Goal: Task Accomplishment & Management: Use online tool/utility

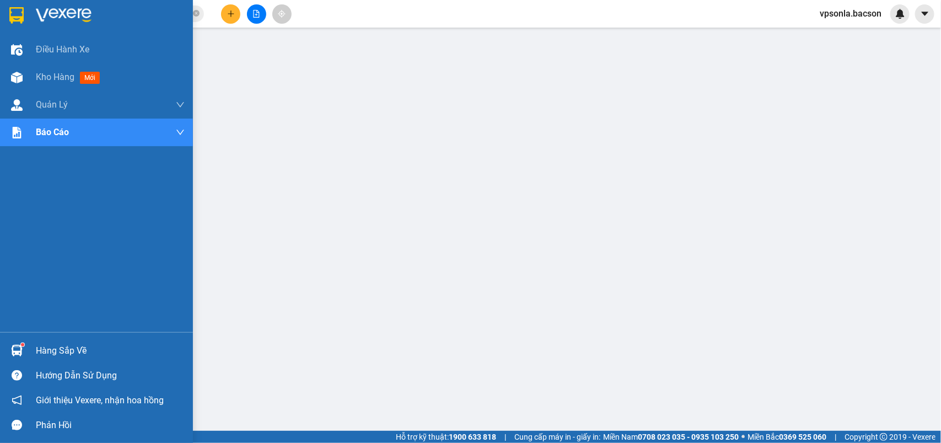
click at [29, 24] on div at bounding box center [96, 18] width 193 height 36
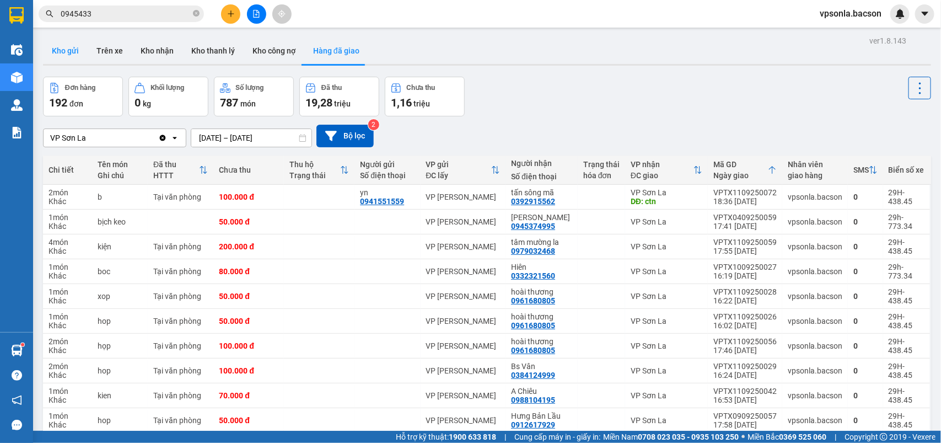
click at [68, 52] on button "Kho gửi" at bounding box center [65, 51] width 45 height 26
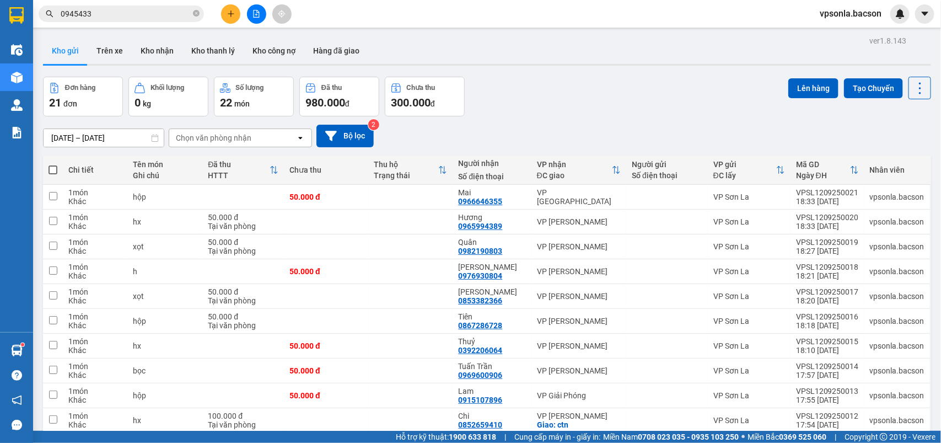
click at [277, 143] on div "Chọn văn phòng nhận" at bounding box center [232, 138] width 127 height 18
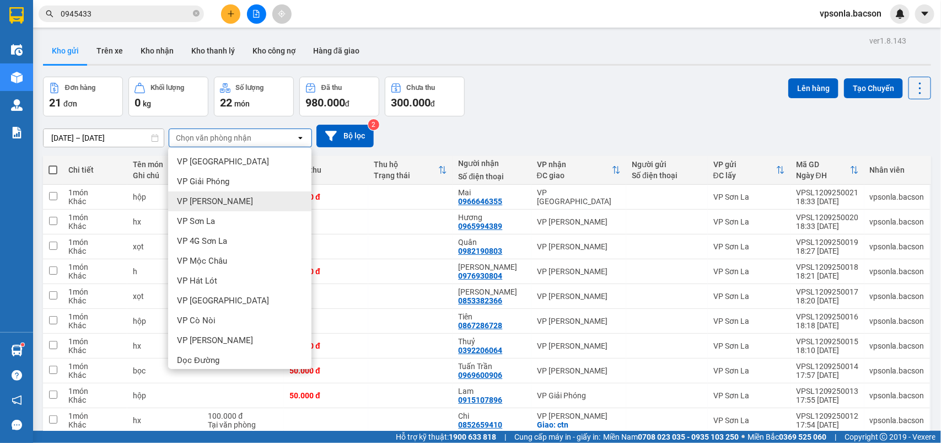
click at [225, 200] on span "VP [PERSON_NAME]" at bounding box center [215, 201] width 76 height 11
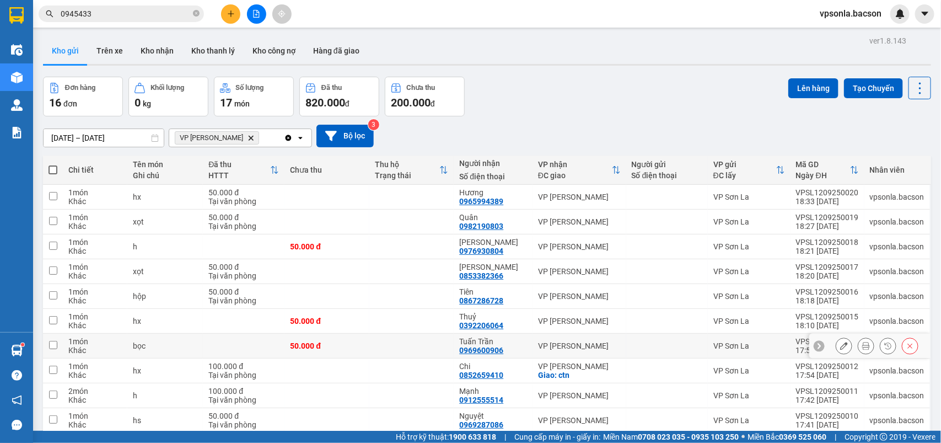
scroll to position [51, 0]
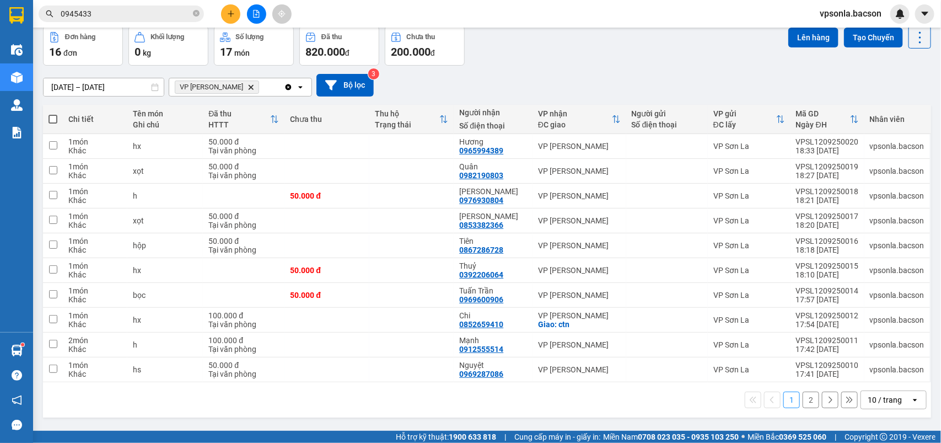
click at [883, 405] on div "10 / trang" at bounding box center [885, 399] width 34 height 11
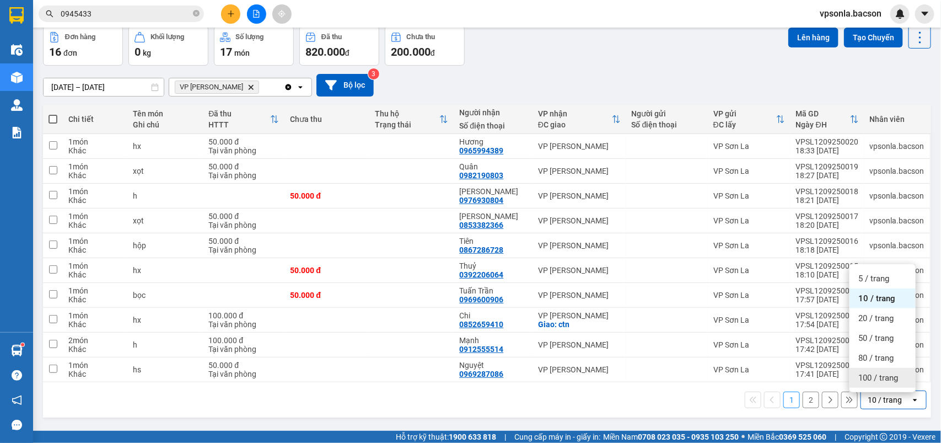
click at [881, 387] on div "100 / trang" at bounding box center [883, 378] width 66 height 20
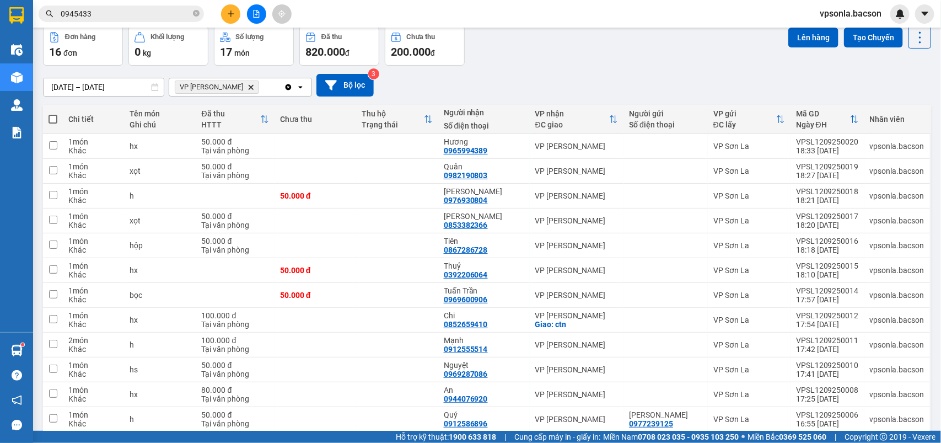
click at [55, 116] on span at bounding box center [53, 119] width 9 height 9
click at [53, 114] on input "checkbox" at bounding box center [53, 114] width 0 height 0
checkbox input "true"
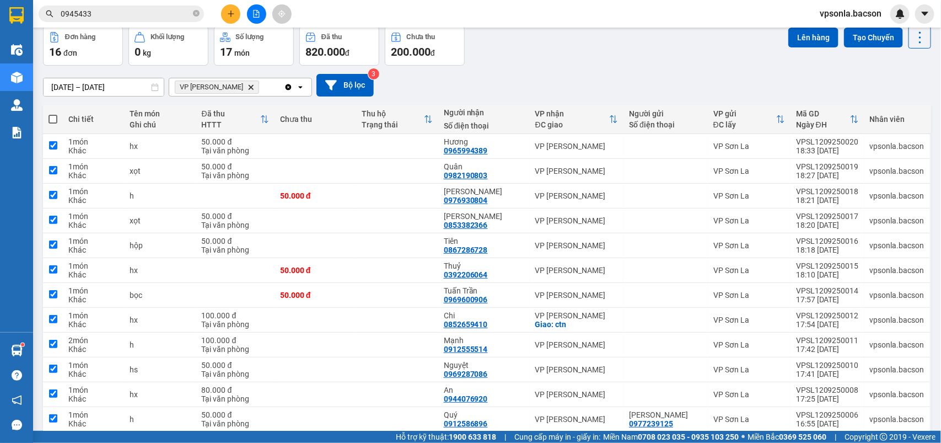
checkbox input "true"
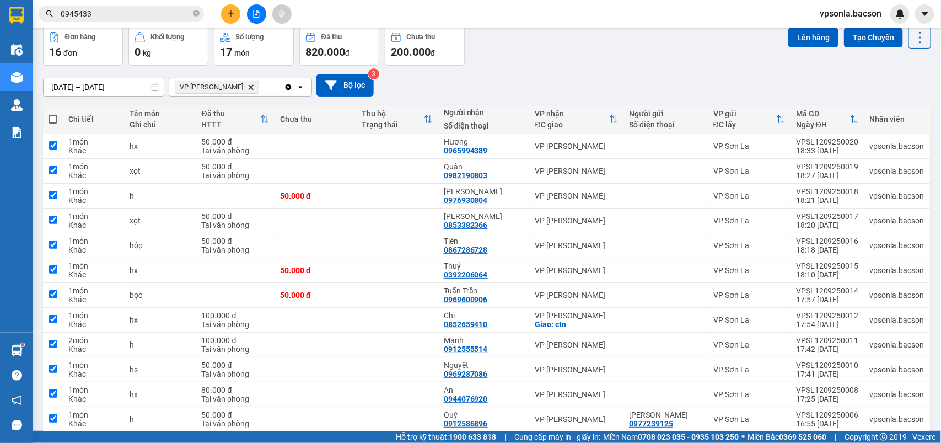
checkbox input "true"
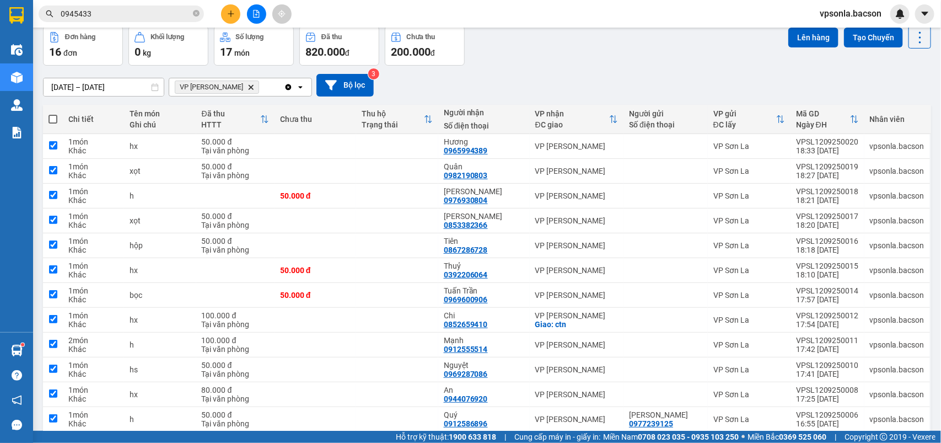
checkbox input "true"
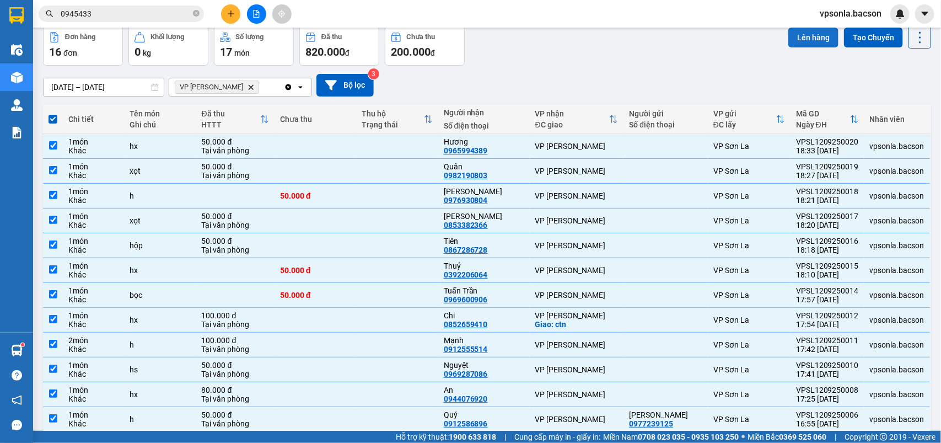
click at [803, 41] on button "Lên hàng" at bounding box center [814, 38] width 50 height 20
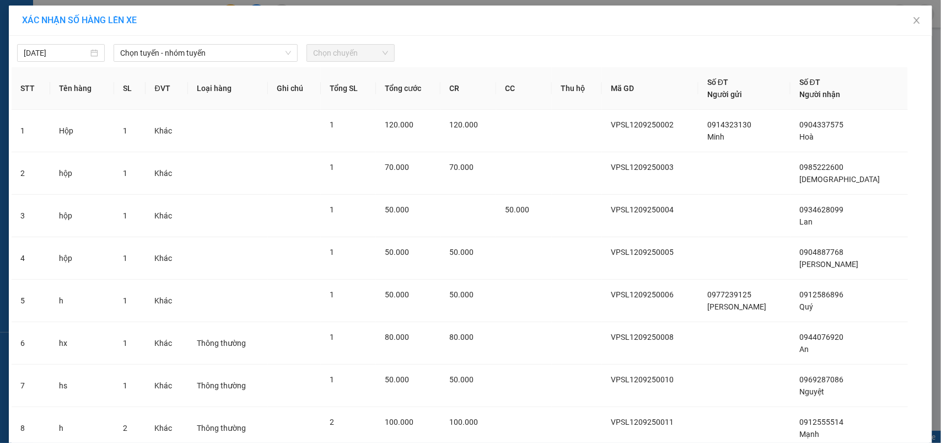
click at [163, 43] on div "[DATE] Chọn tuyến - nhóm tuyến Chọn chuyến" at bounding box center [471, 50] width 918 height 23
click at [158, 54] on span "Chọn tuyến - nhóm tuyến" at bounding box center [205, 53] width 171 height 17
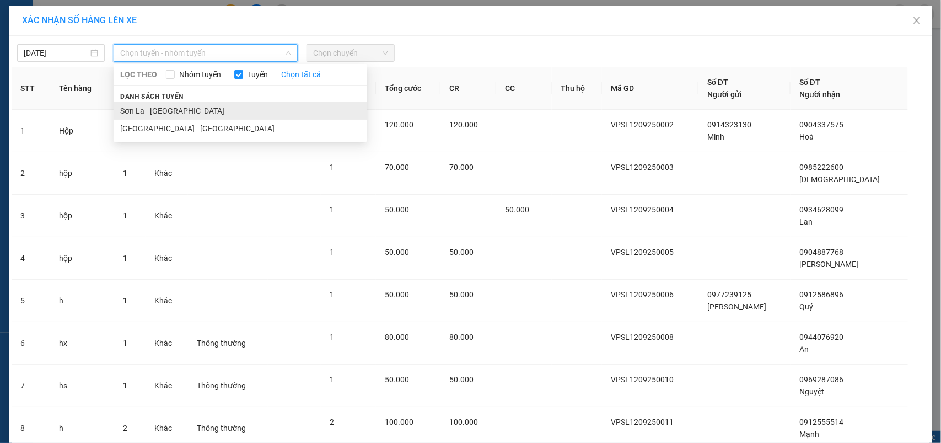
click at [136, 105] on li "Sơn La - [GEOGRAPHIC_DATA]" at bounding box center [241, 111] width 254 height 18
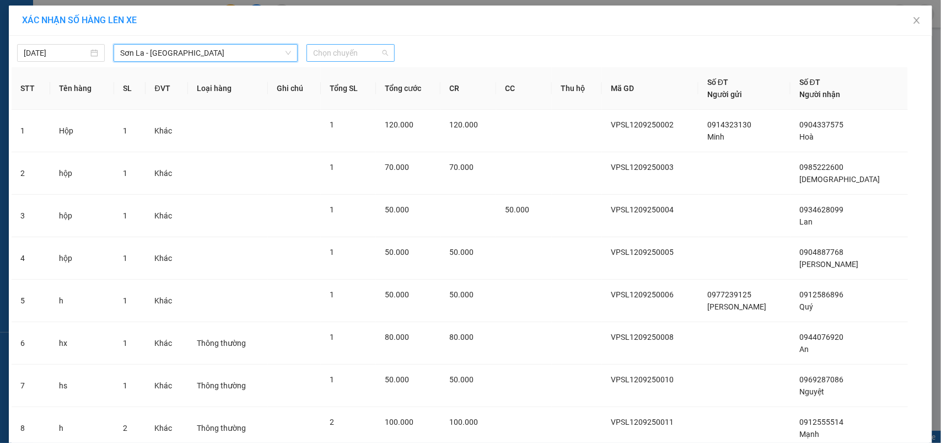
click at [363, 51] on span "Chọn chuyến" at bounding box center [350, 53] width 74 height 17
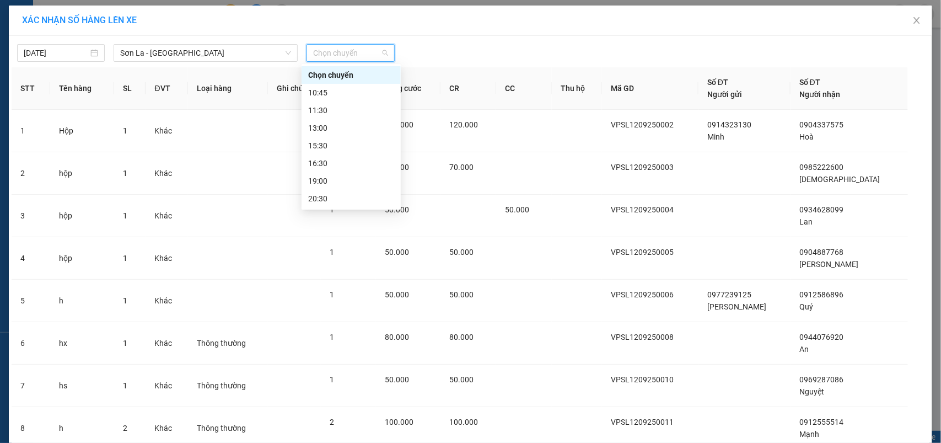
scroll to position [53, 0]
click at [337, 200] on div "22:30" at bounding box center [351, 198] width 86 height 12
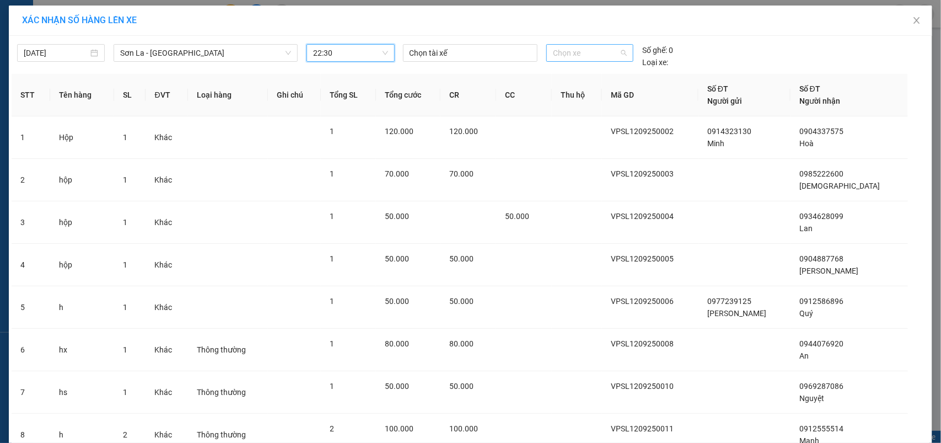
click at [583, 56] on span "Chọn xe" at bounding box center [590, 53] width 74 height 17
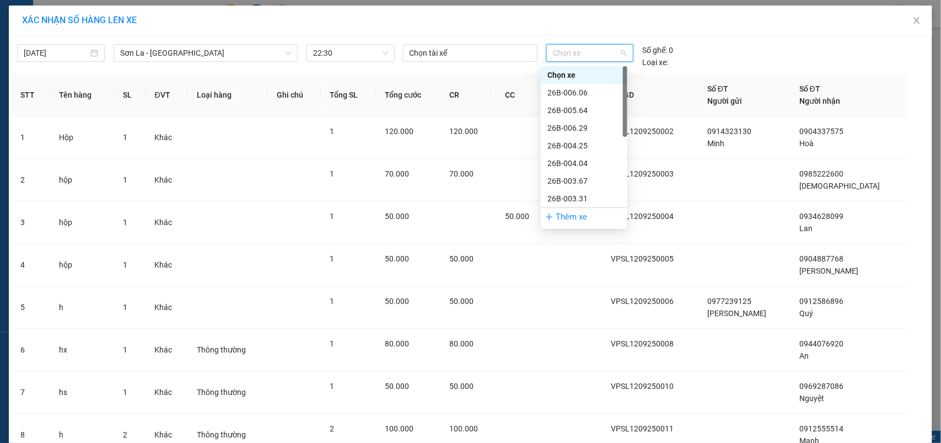
scroll to position [158, 0]
click at [571, 181] on div "29H-438.45" at bounding box center [584, 181] width 73 height 12
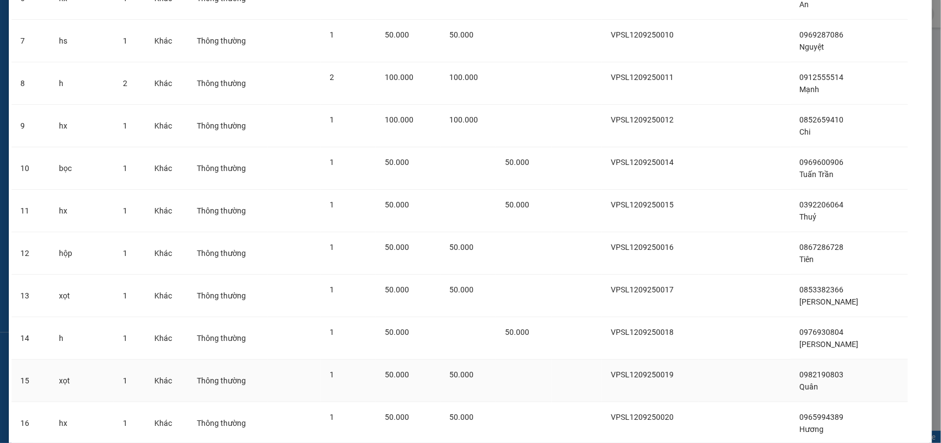
scroll to position [429, 0]
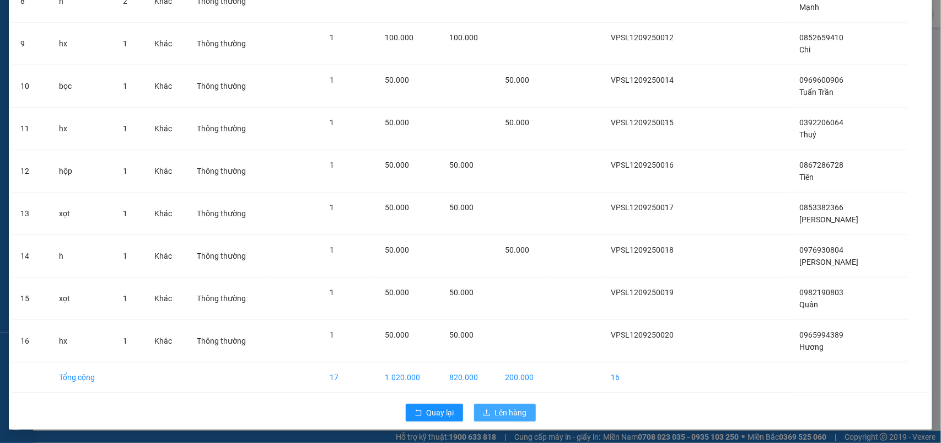
click at [491, 420] on button "Lên hàng" at bounding box center [505, 413] width 62 height 18
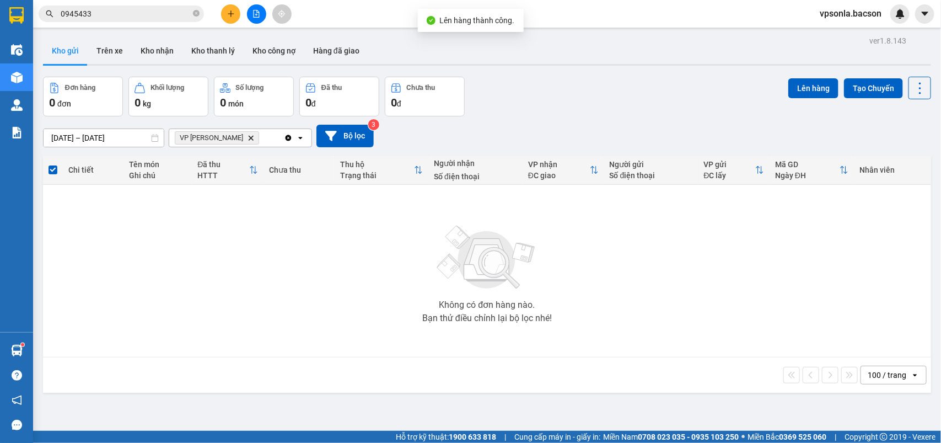
click at [288, 134] on icon "Clear all" at bounding box center [288, 137] width 9 height 9
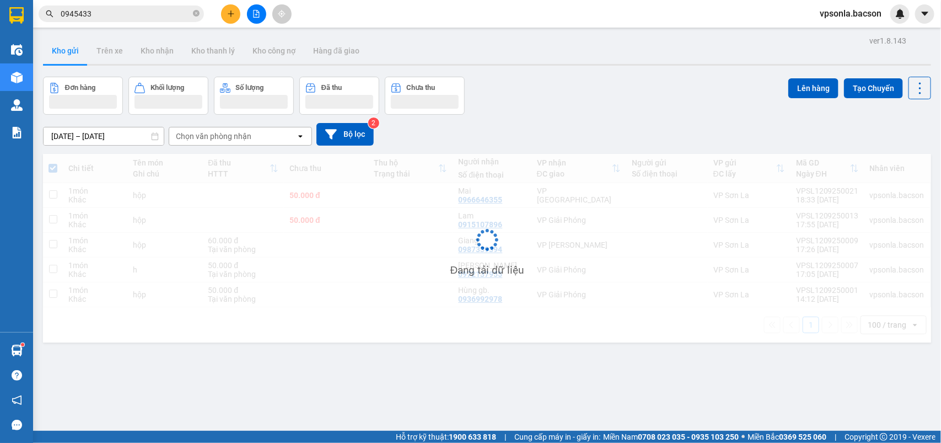
click at [265, 141] on div "Chọn văn phòng nhận" at bounding box center [232, 136] width 127 height 18
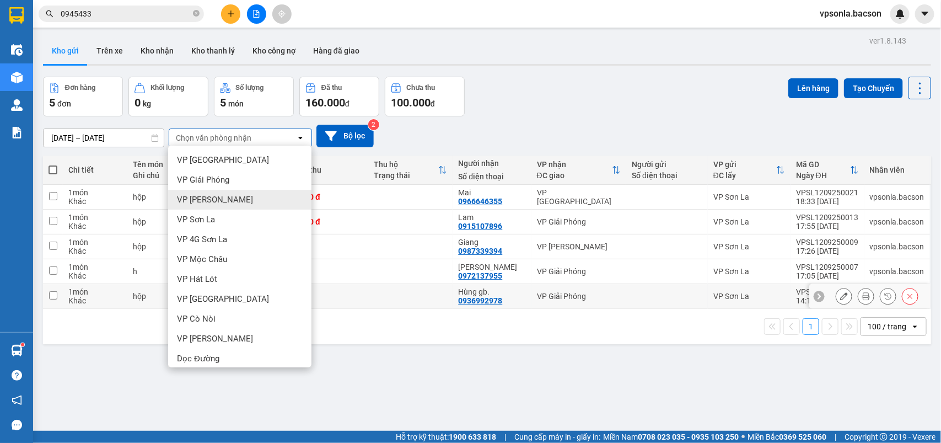
click at [717, 310] on div "1 100 / trang open" at bounding box center [487, 326] width 888 height 35
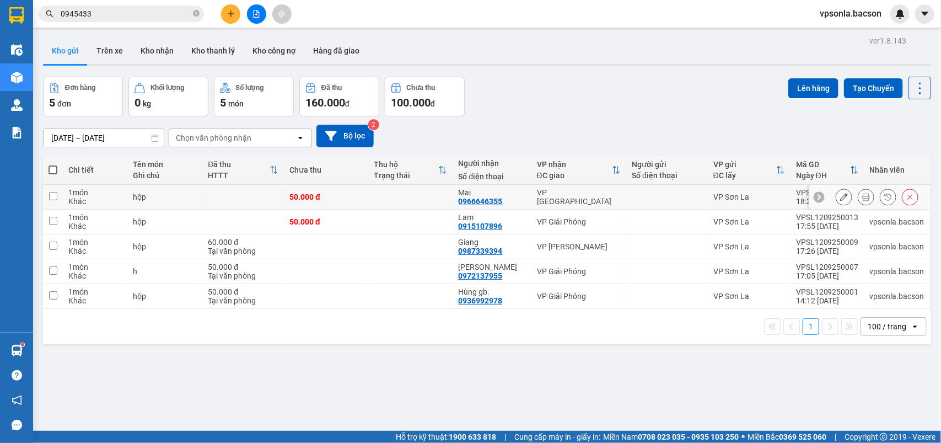
click at [605, 196] on div "VP [GEOGRAPHIC_DATA]" at bounding box center [579, 197] width 84 height 18
checkbox input "true"
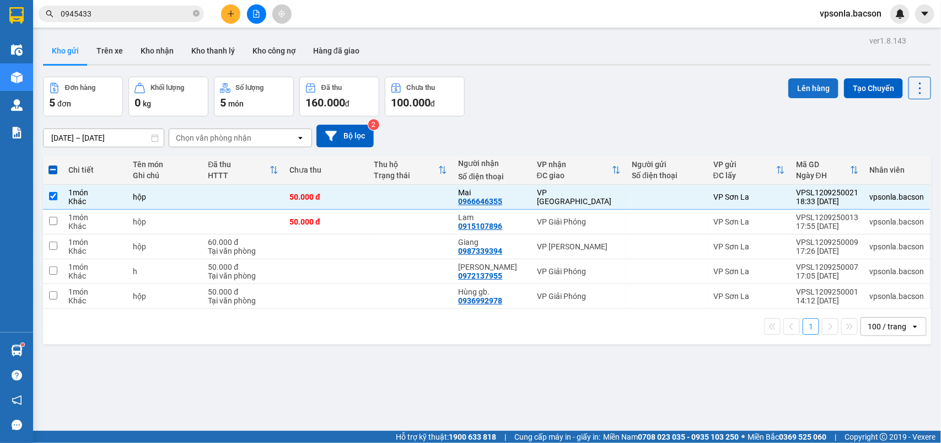
click at [801, 90] on button "Lên hàng" at bounding box center [814, 88] width 50 height 20
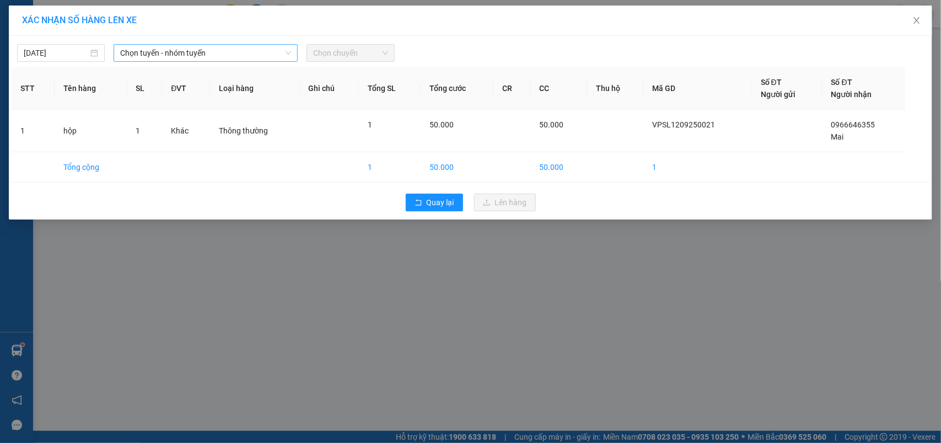
click at [156, 49] on span "Chọn tuyến - nhóm tuyến" at bounding box center [205, 53] width 171 height 17
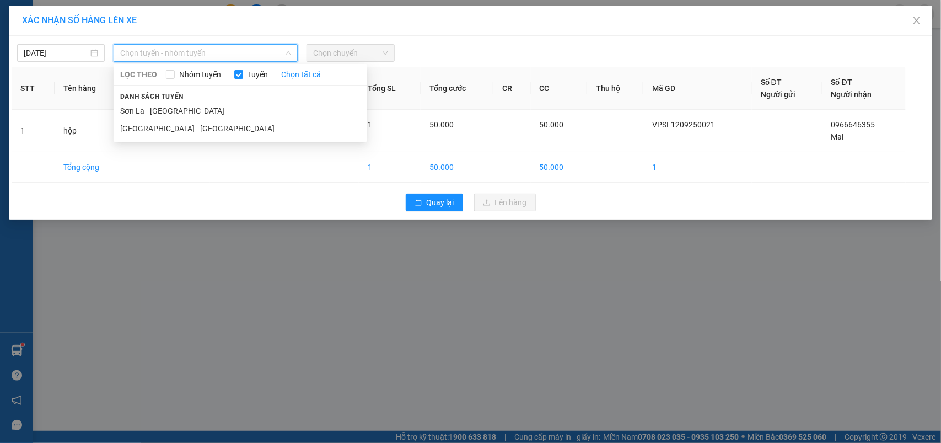
drag, startPoint x: 127, startPoint y: 106, endPoint x: 189, endPoint y: 86, distance: 65.1
click at [130, 108] on li "Sơn La - [GEOGRAPHIC_DATA]" at bounding box center [241, 111] width 254 height 18
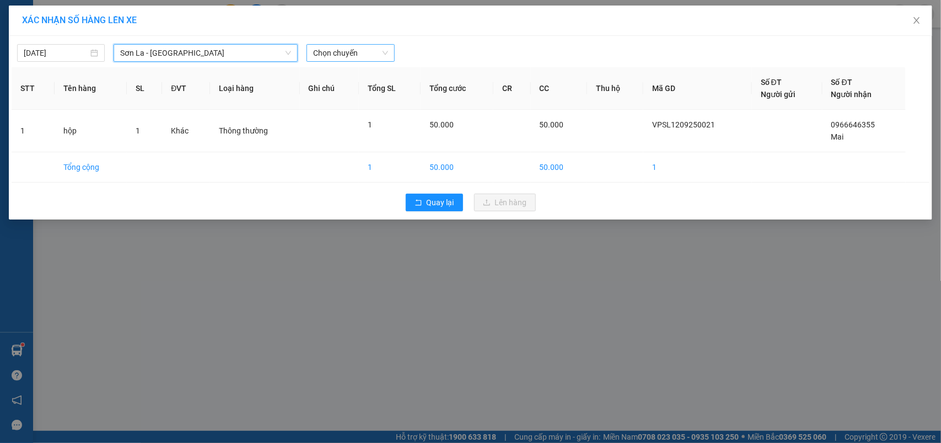
click at [324, 45] on span "Chọn chuyến" at bounding box center [350, 53] width 74 height 17
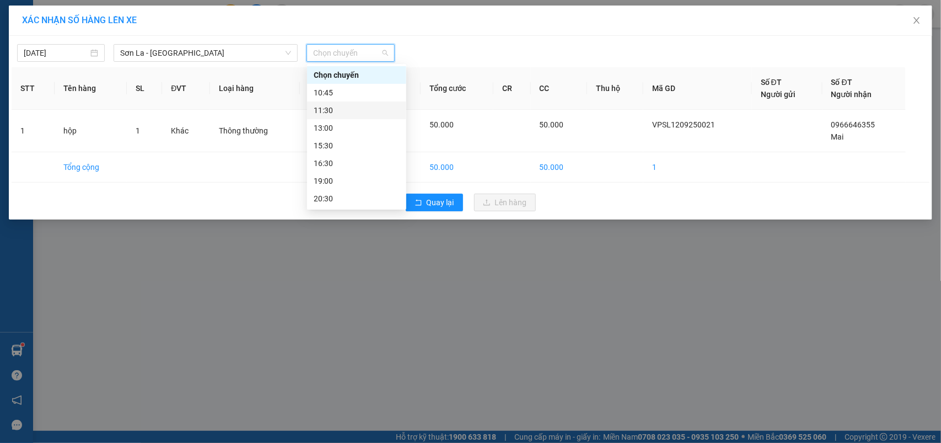
click at [320, 108] on div "11:30" at bounding box center [357, 110] width 86 height 12
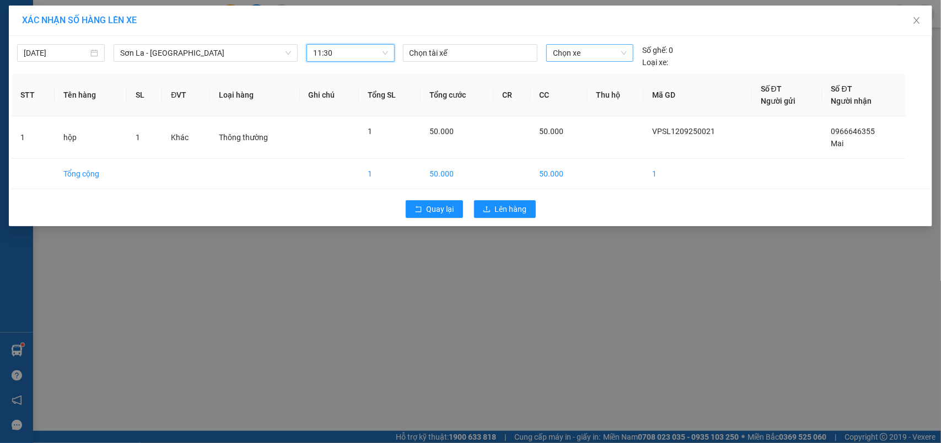
click at [583, 61] on input "search" at bounding box center [586, 53] width 66 height 17
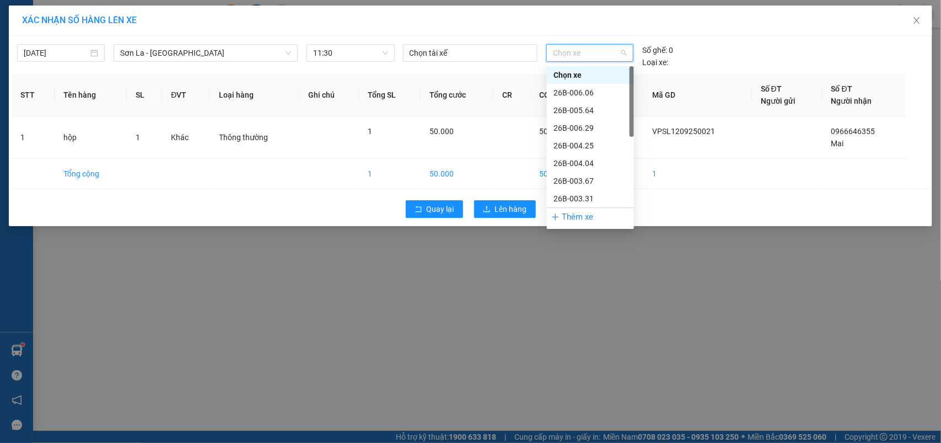
scroll to position [158, 0]
click at [574, 178] on div "29H-438.45" at bounding box center [591, 181] width 74 height 12
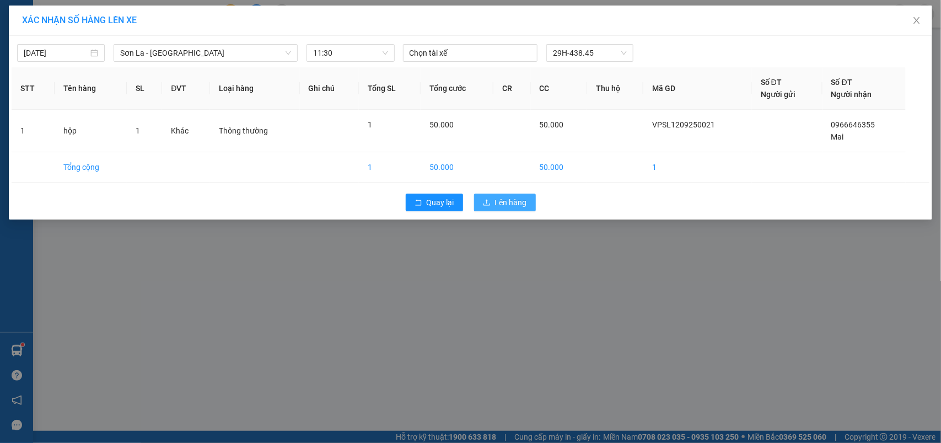
click at [502, 210] on button "Lên hàng" at bounding box center [505, 203] width 62 height 18
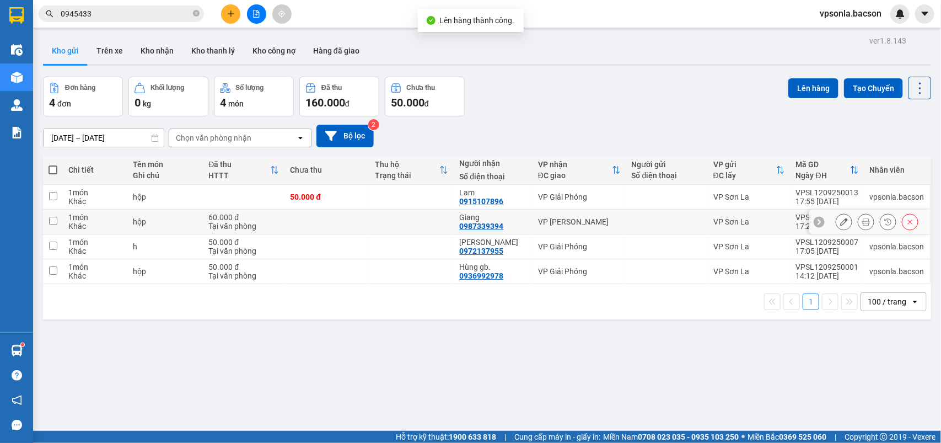
click at [650, 218] on div at bounding box center [667, 221] width 71 height 9
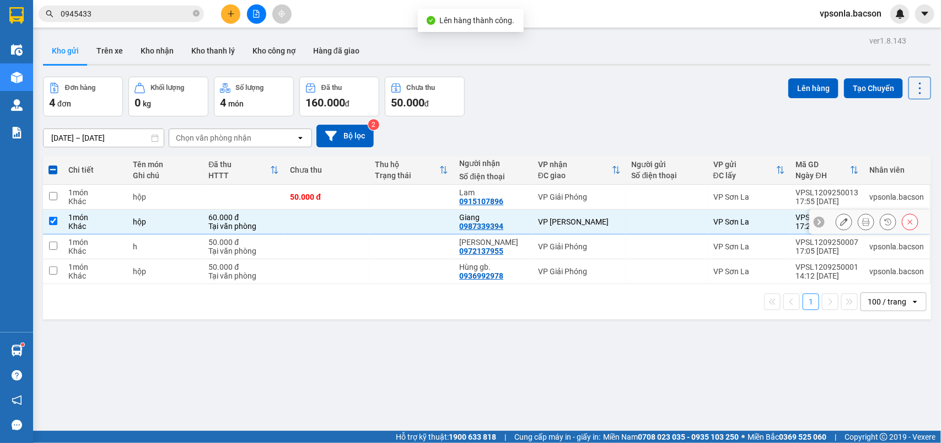
click at [650, 219] on div at bounding box center [667, 221] width 71 height 9
checkbox input "false"
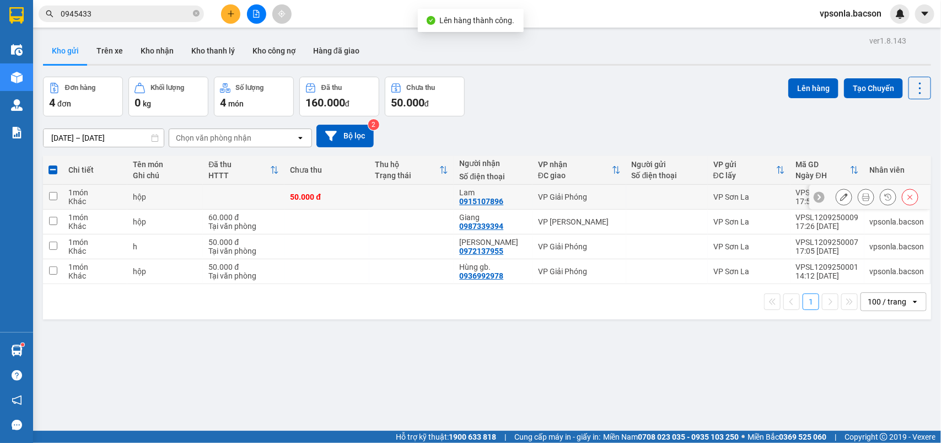
click at [648, 190] on td at bounding box center [668, 197] width 82 height 25
checkbox input "true"
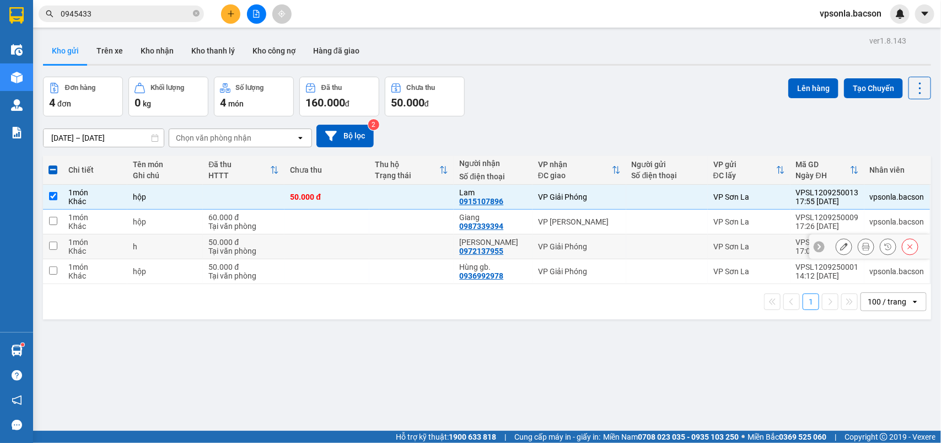
drag, startPoint x: 613, startPoint y: 237, endPoint x: 602, endPoint y: 270, distance: 34.7
click at [613, 239] on td "VP Giải Phóng" at bounding box center [580, 246] width 94 height 25
checkbox input "true"
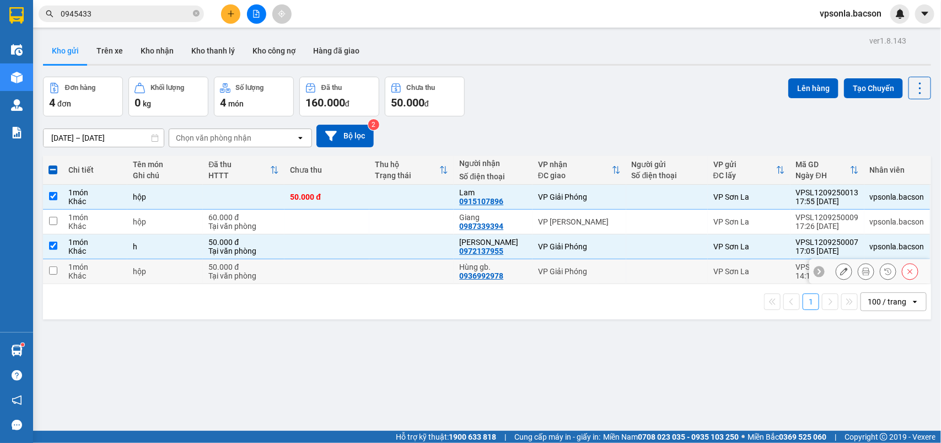
click at [601, 274] on div "VP Giải Phóng" at bounding box center [579, 271] width 83 height 9
checkbox input "true"
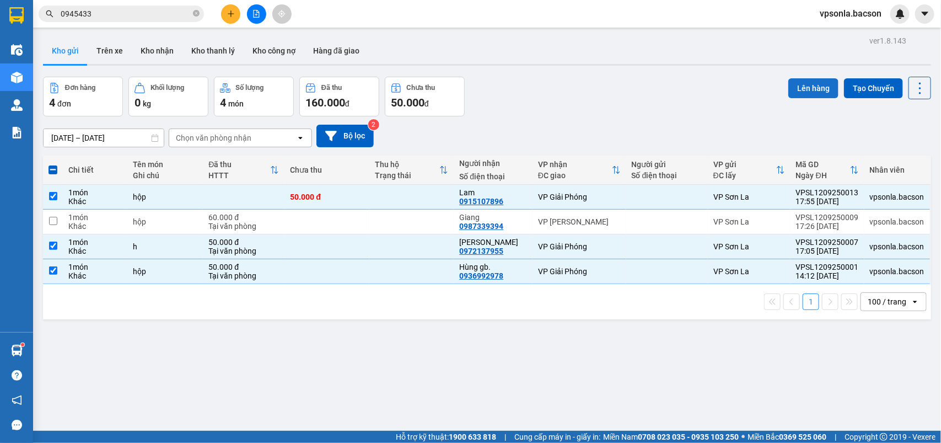
click at [812, 83] on button "Lên hàng" at bounding box center [814, 88] width 50 height 20
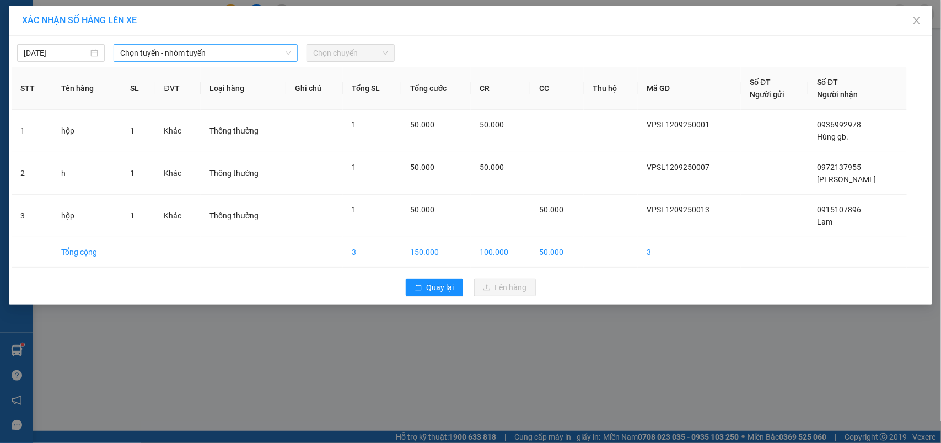
click at [196, 50] on span "Chọn tuyến - nhóm tuyến" at bounding box center [205, 53] width 171 height 17
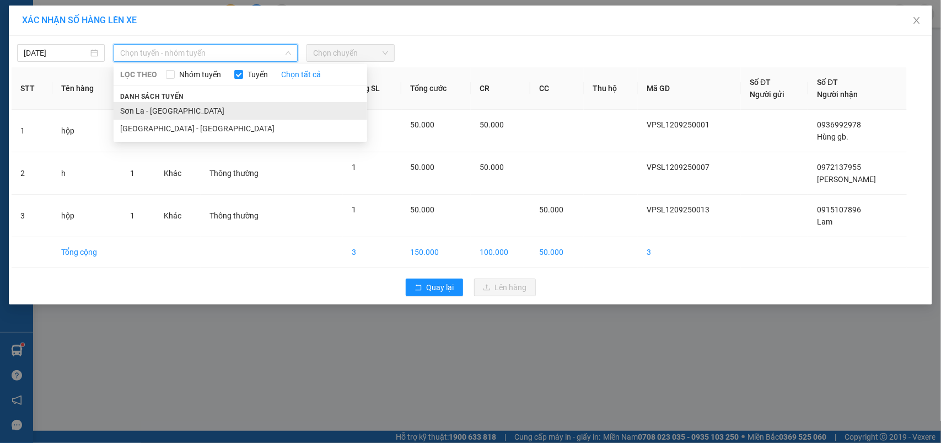
click at [145, 109] on li "Sơn La - [GEOGRAPHIC_DATA]" at bounding box center [241, 111] width 254 height 18
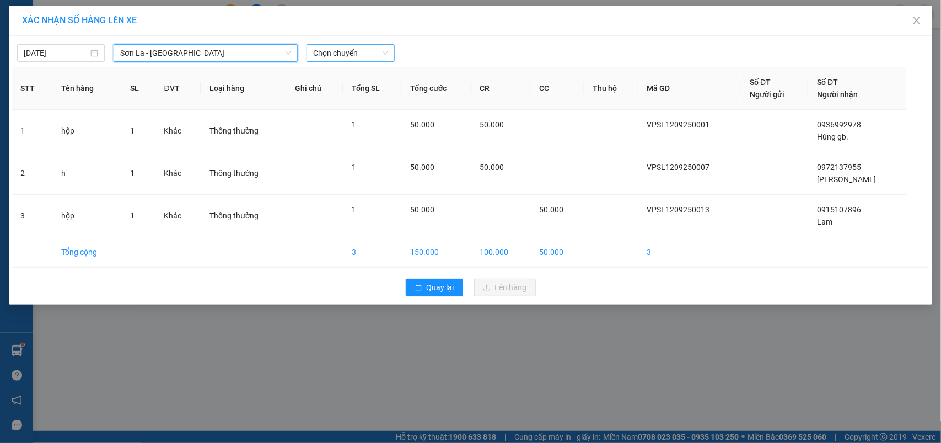
click at [368, 53] on span "Chọn chuyến" at bounding box center [350, 53] width 74 height 17
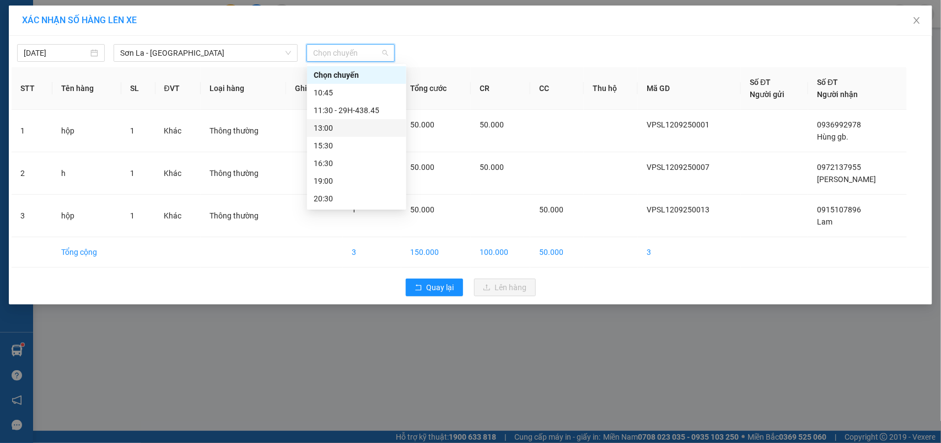
click at [338, 125] on div "13:00" at bounding box center [357, 128] width 86 height 12
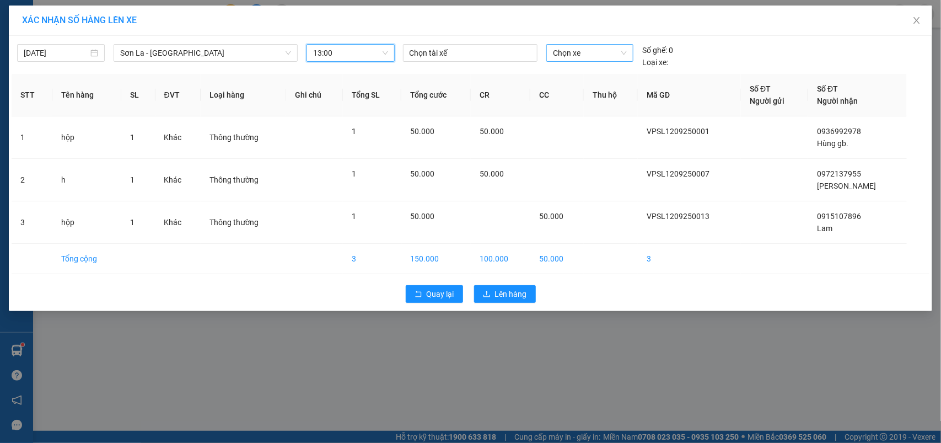
click at [579, 57] on span "Chọn xe" at bounding box center [590, 53] width 74 height 17
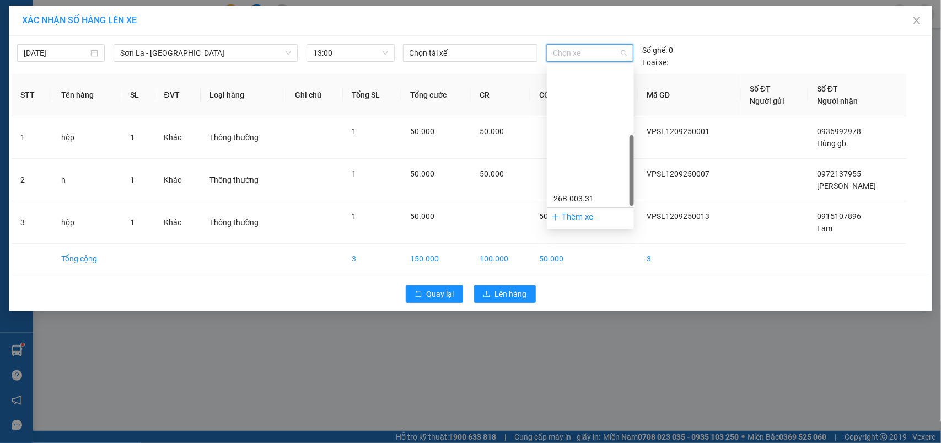
scroll to position [158, 0]
click at [576, 180] on div "29H-438.45" at bounding box center [591, 181] width 74 height 12
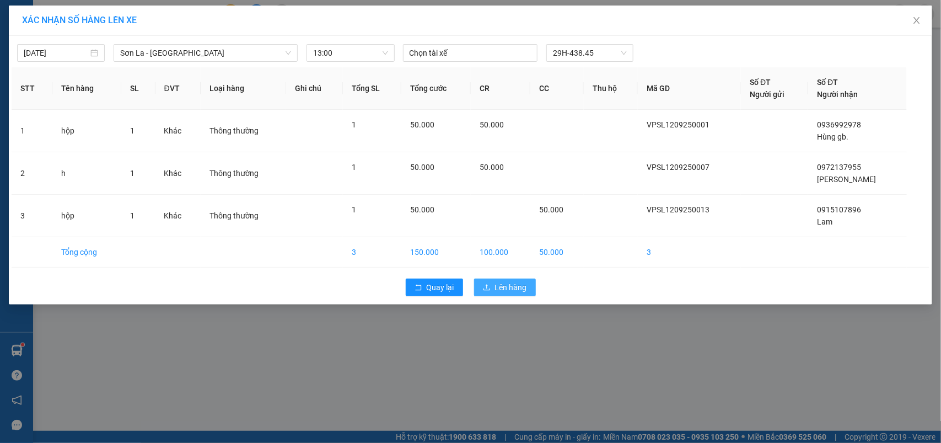
click at [511, 292] on span "Lên hàng" at bounding box center [511, 287] width 32 height 12
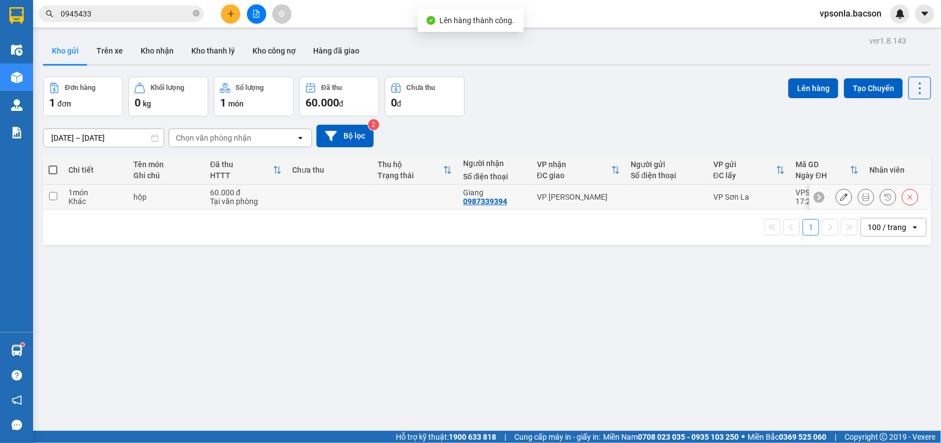
click at [715, 196] on div "VP Sơn La" at bounding box center [750, 196] width 72 height 9
checkbox input "true"
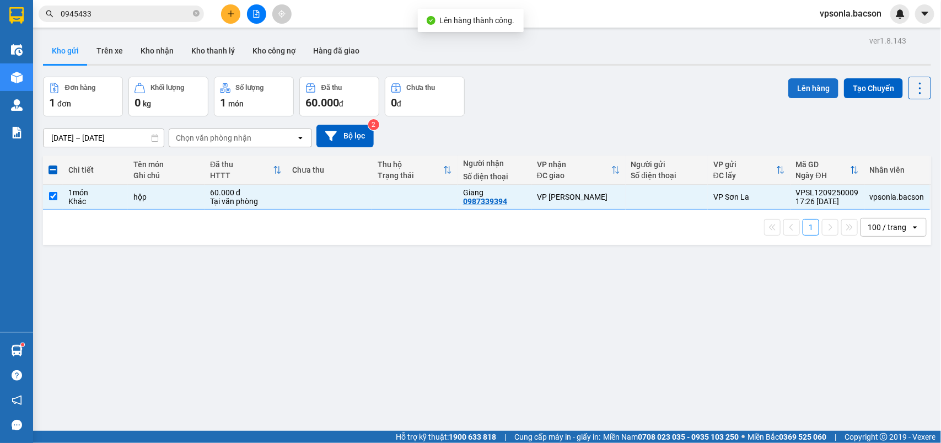
click at [789, 85] on button "Lên hàng" at bounding box center [814, 88] width 50 height 20
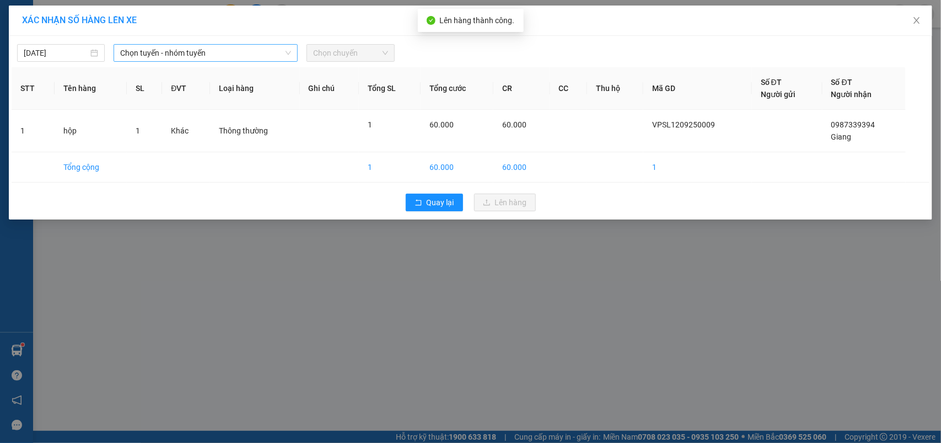
click at [190, 50] on span "Chọn tuyến - nhóm tuyến" at bounding box center [205, 53] width 171 height 17
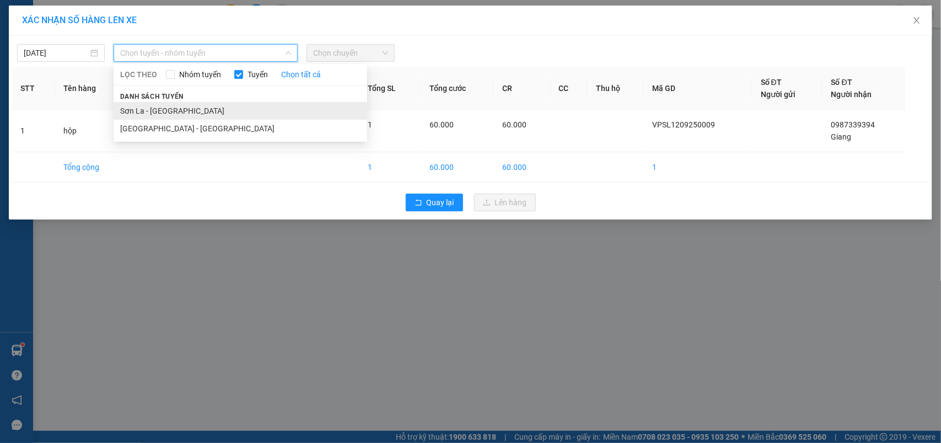
drag, startPoint x: 139, startPoint y: 108, endPoint x: 389, endPoint y: 43, distance: 258.2
click at [140, 108] on li "Sơn La - [GEOGRAPHIC_DATA]" at bounding box center [241, 111] width 254 height 18
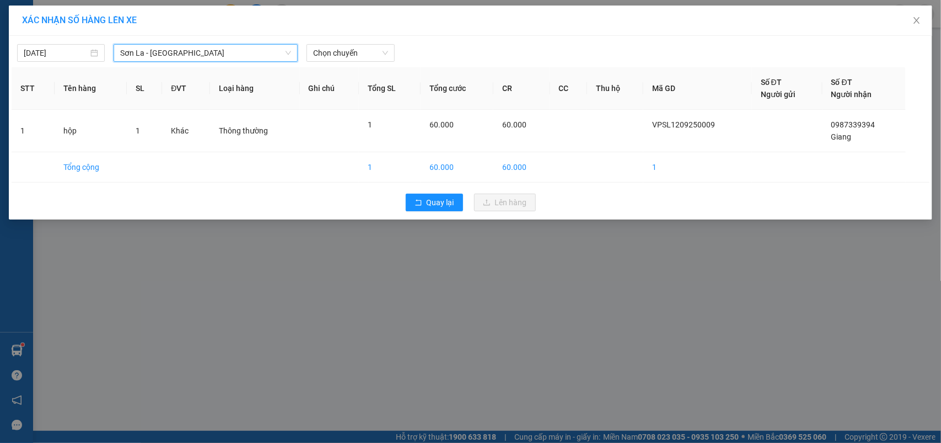
click at [393, 40] on div "[DATE] [GEOGRAPHIC_DATA] - [GEOGRAPHIC_DATA] [GEOGRAPHIC_DATA] - [GEOGRAPHIC_DA…" at bounding box center [471, 50] width 918 height 23
click at [355, 56] on span "Chọn chuyến" at bounding box center [350, 53] width 74 height 17
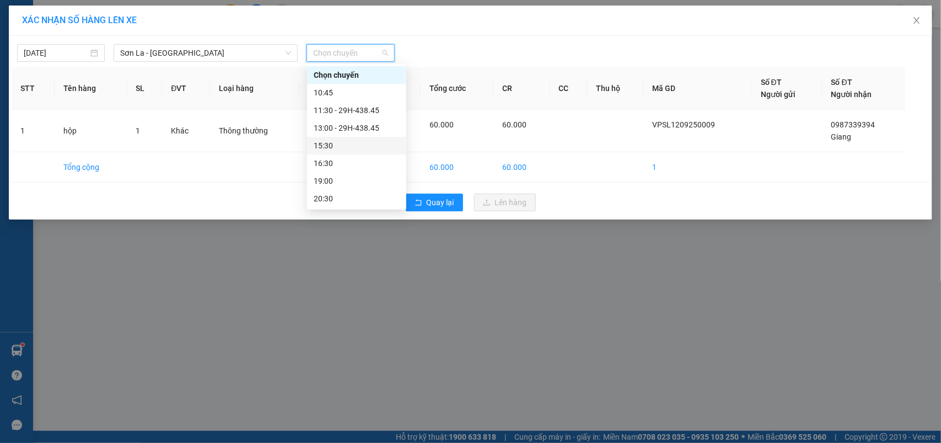
click at [316, 143] on div "15:30" at bounding box center [357, 146] width 86 height 12
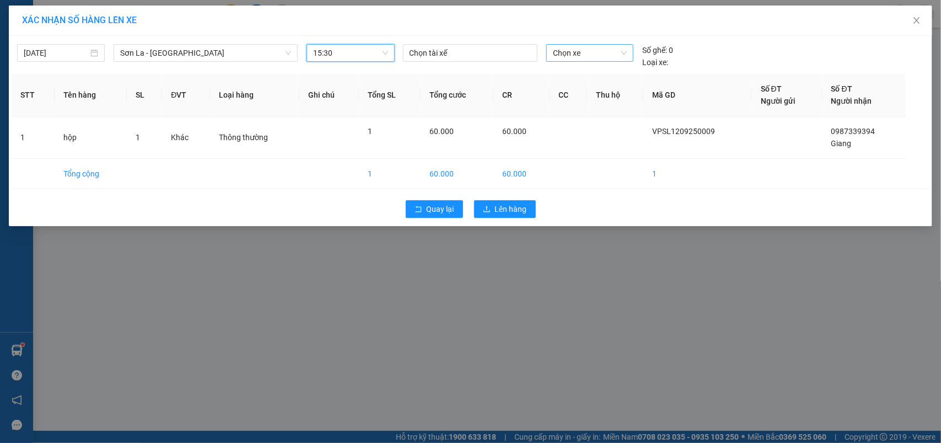
click at [571, 56] on span "Chọn xe" at bounding box center [590, 53] width 74 height 17
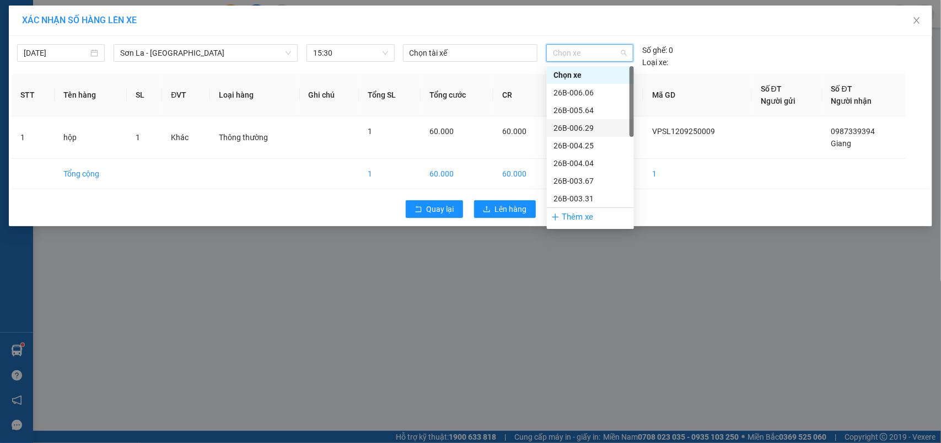
scroll to position [158, 0]
click at [583, 180] on div "29H-438.45" at bounding box center [591, 181] width 74 height 12
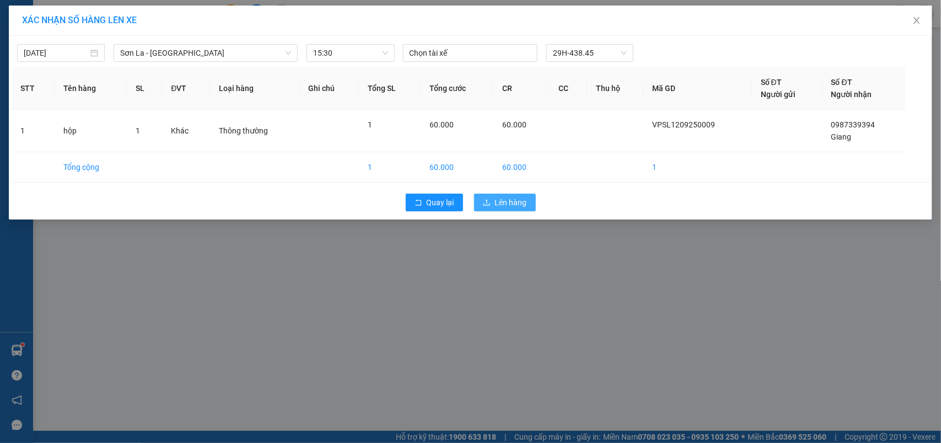
click at [519, 208] on span "Lên hàng" at bounding box center [511, 202] width 32 height 12
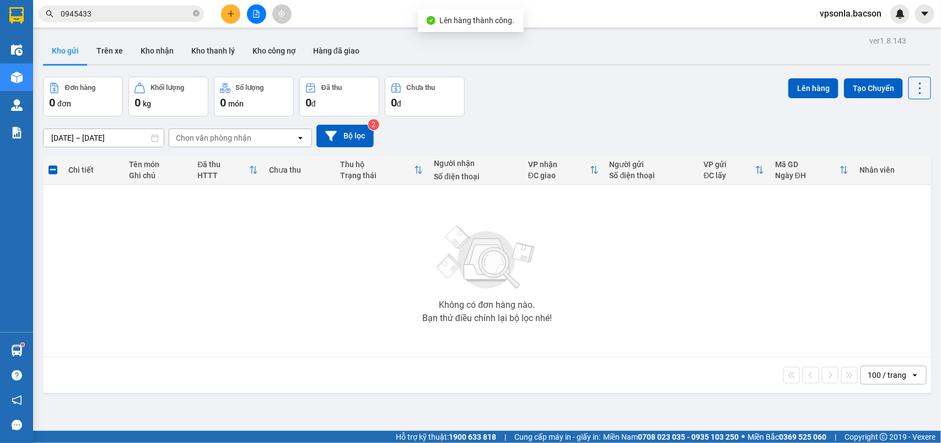
click at [610, 142] on div "[DATE] – [DATE] Press the down arrow key to interact with the calendar and sele…" at bounding box center [487, 136] width 888 height 23
click at [113, 13] on input "0945433" at bounding box center [126, 14] width 130 height 12
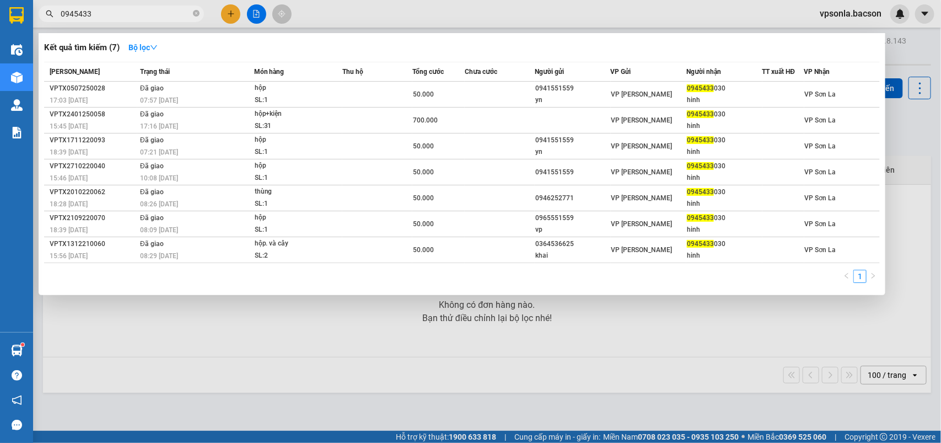
click at [113, 13] on input "0945433" at bounding box center [126, 14] width 130 height 12
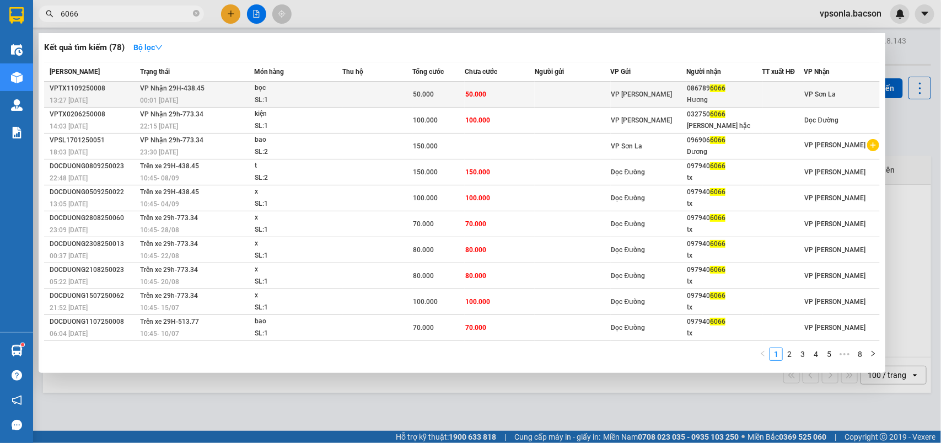
type input "6066"
click at [724, 93] on div "086789 6066" at bounding box center [724, 89] width 74 height 12
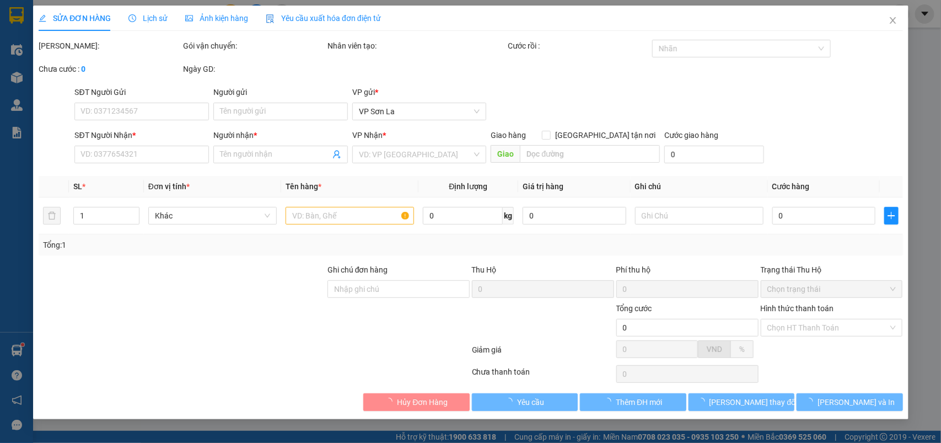
type input "0867896066"
type input "Hương"
type input "50.000"
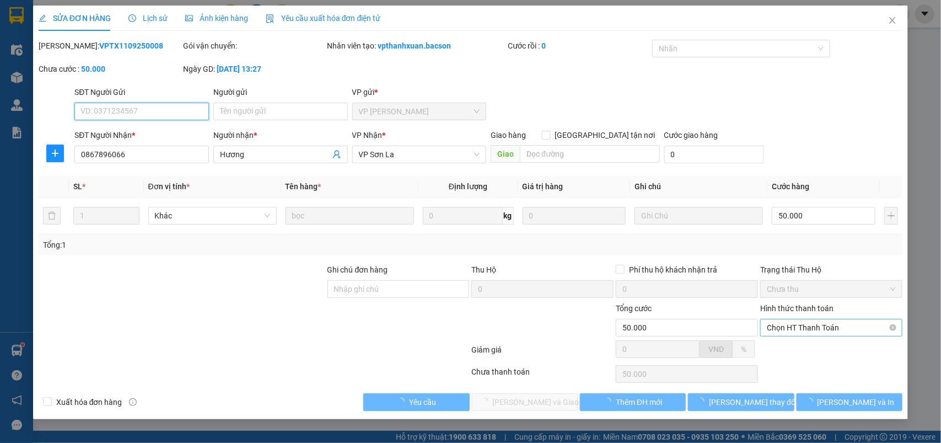
click at [780, 324] on span "Chọn HT Thanh Toán" at bounding box center [831, 327] width 129 height 17
click at [780, 349] on div at bounding box center [831, 353] width 144 height 19
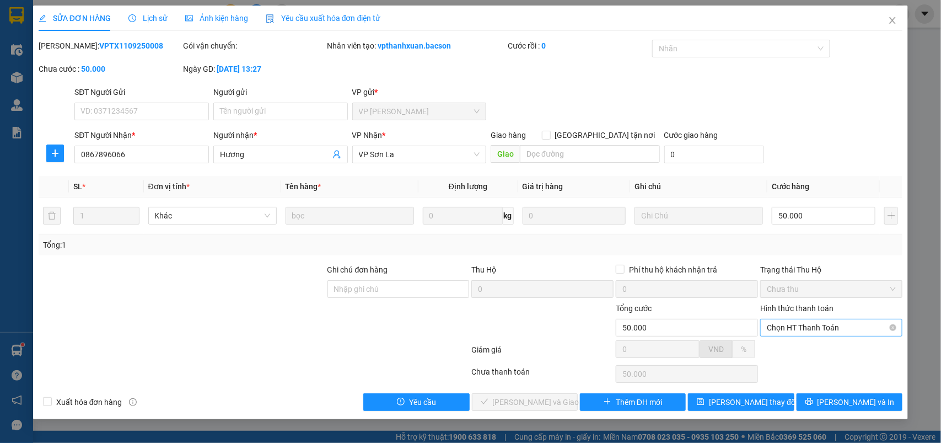
click at [816, 333] on span "Chọn HT Thanh Toán" at bounding box center [831, 327] width 129 height 17
click at [788, 351] on div "Tại văn phòng" at bounding box center [832, 350] width 129 height 12
type input "0"
click at [527, 398] on span "[PERSON_NAME] và Giao hàng" at bounding box center [546, 402] width 106 height 12
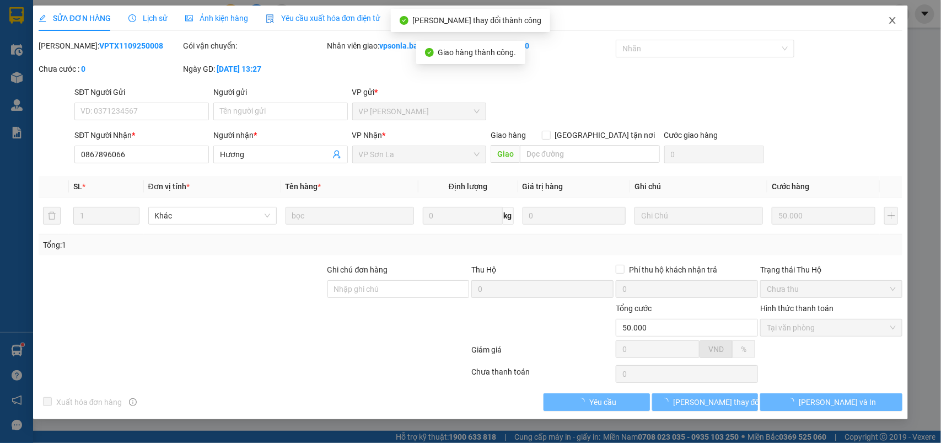
click at [895, 19] on icon "close" at bounding box center [893, 20] width 6 height 7
click at [895, 19] on div at bounding box center [900, 13] width 19 height 19
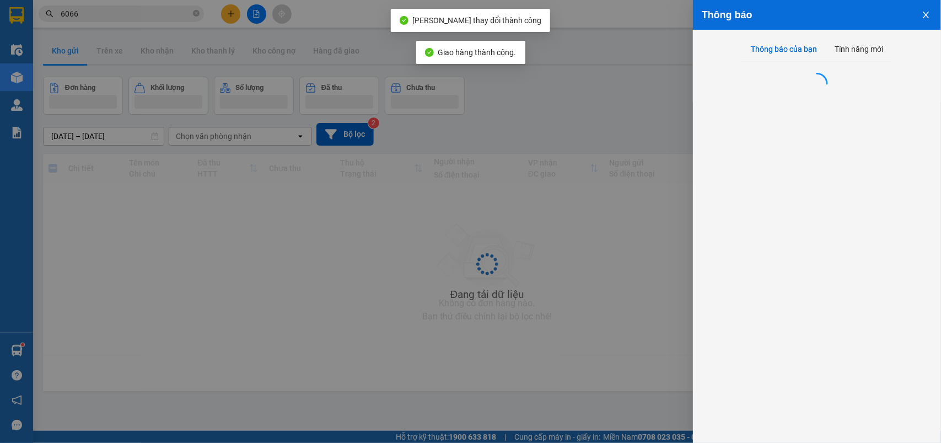
click at [895, 19] on div "Thông báo Thông báo của bạn Tính năng mới" at bounding box center [470, 221] width 941 height 443
click at [895, 19] on div "Thông báo" at bounding box center [817, 15] width 231 height 12
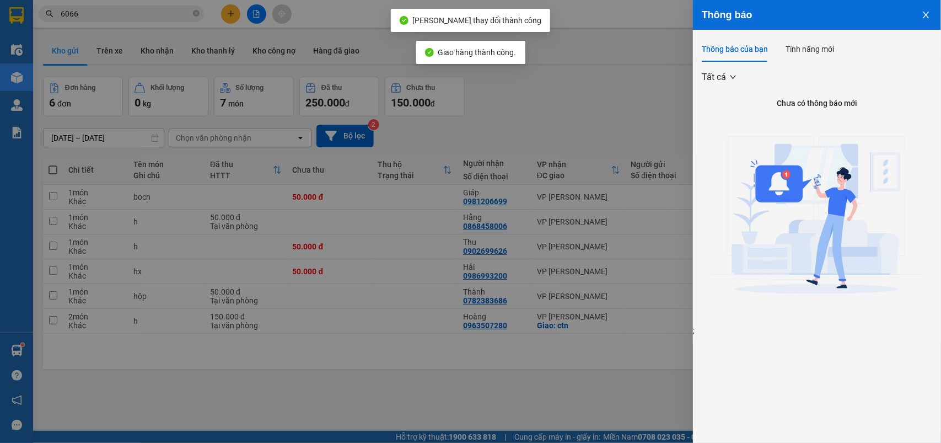
click at [552, 105] on div at bounding box center [470, 221] width 941 height 443
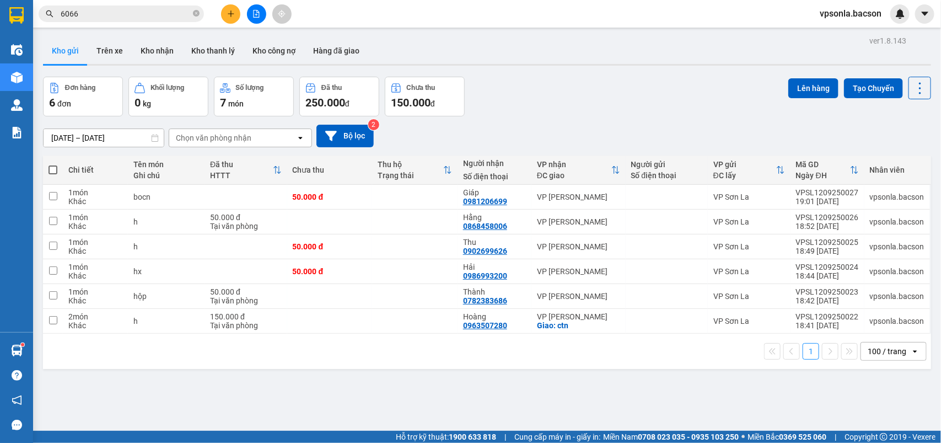
click at [55, 168] on span at bounding box center [53, 169] width 9 height 9
click at [53, 164] on input "checkbox" at bounding box center [53, 164] width 0 height 0
checkbox input "true"
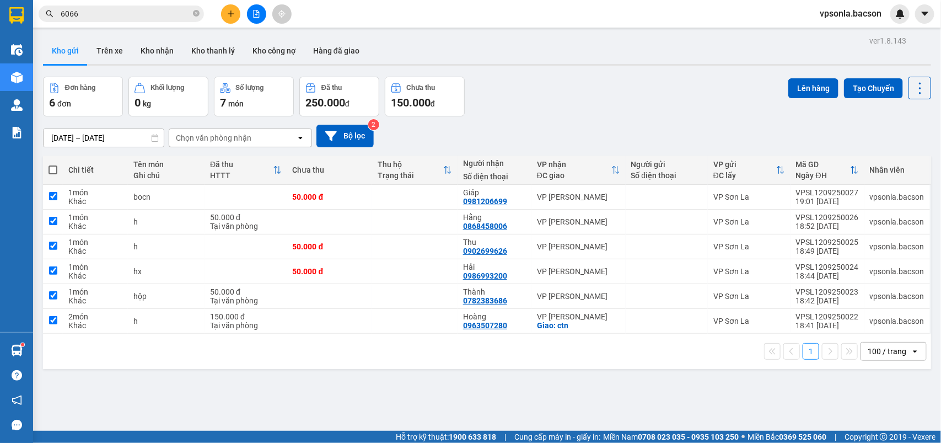
checkbox input "true"
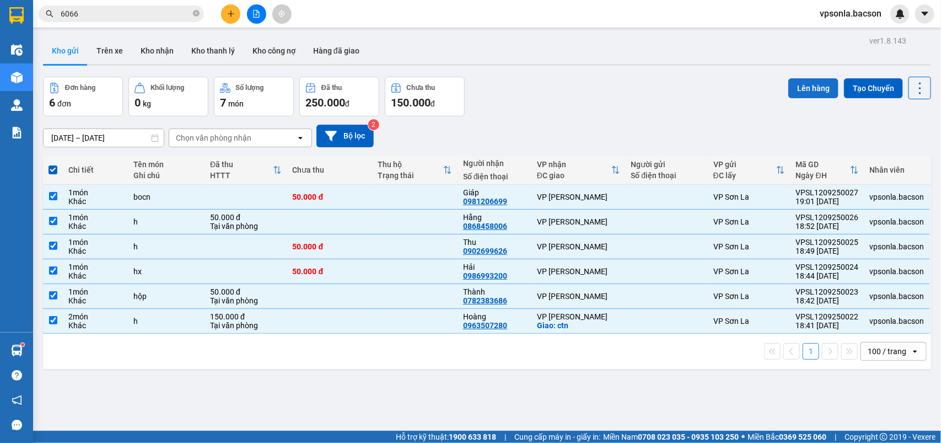
click at [805, 89] on button "Lên hàng" at bounding box center [814, 88] width 50 height 20
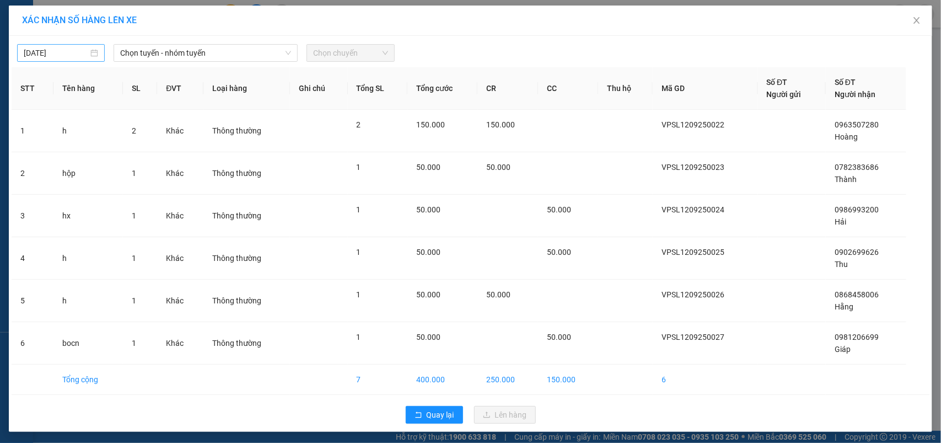
click at [67, 53] on body "Kết quả tìm kiếm ( 78 ) Bộ lọc Mã ĐH Trạng thái Món hàng Thu hộ Tổng cước Chưa …" at bounding box center [470, 221] width 941 height 443
type input "[DATE]"
click at [180, 53] on span "Chọn tuyến - nhóm tuyến" at bounding box center [205, 53] width 171 height 17
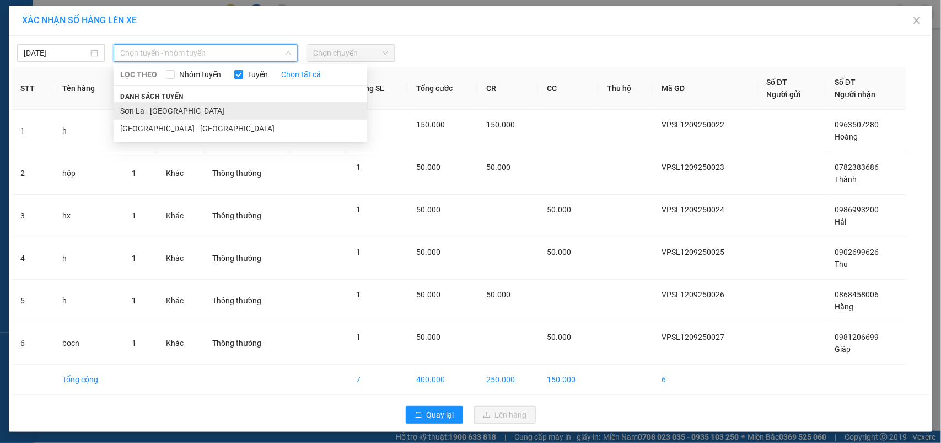
click at [139, 106] on li "Sơn La - [GEOGRAPHIC_DATA]" at bounding box center [241, 111] width 254 height 18
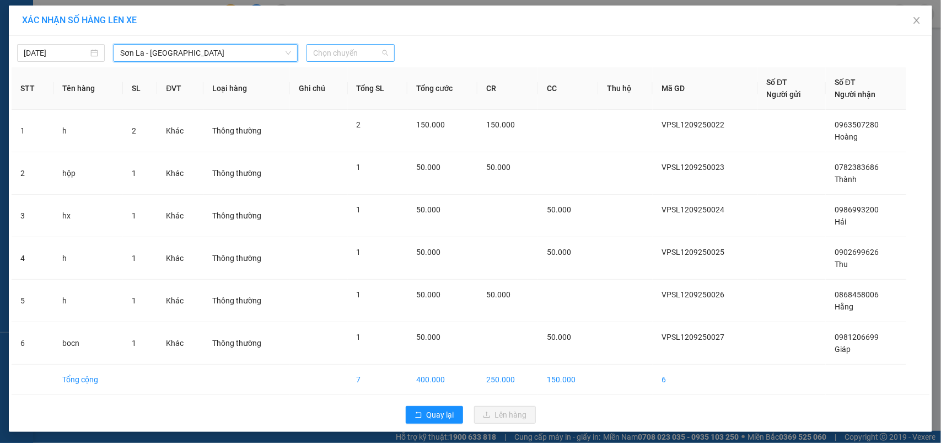
click at [349, 61] on span "Chọn chuyến" at bounding box center [350, 53] width 74 height 17
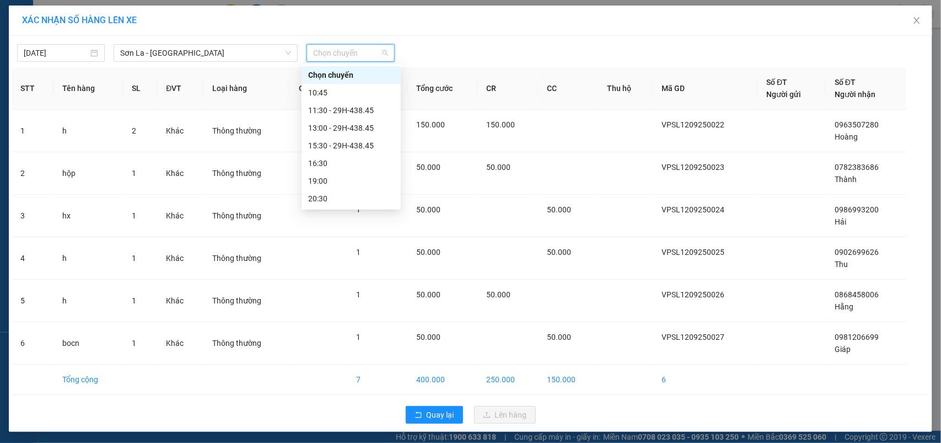
scroll to position [53, 0]
click at [331, 194] on div "22:30 - 29H-438.45" at bounding box center [351, 198] width 86 height 12
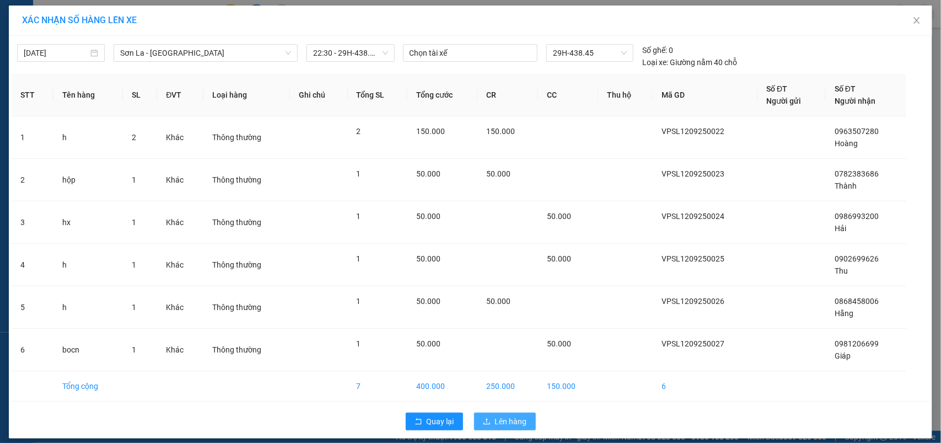
click at [497, 435] on div "Quay lại Lên hàng" at bounding box center [471, 421] width 918 height 29
click at [500, 427] on span "Lên hàng" at bounding box center [511, 421] width 32 height 12
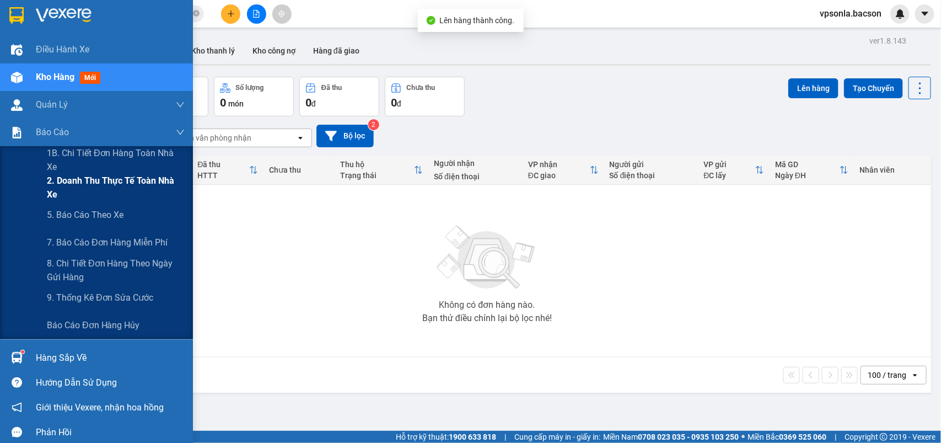
click at [88, 189] on span "2. Doanh thu thực tế toàn nhà xe" at bounding box center [116, 188] width 138 height 28
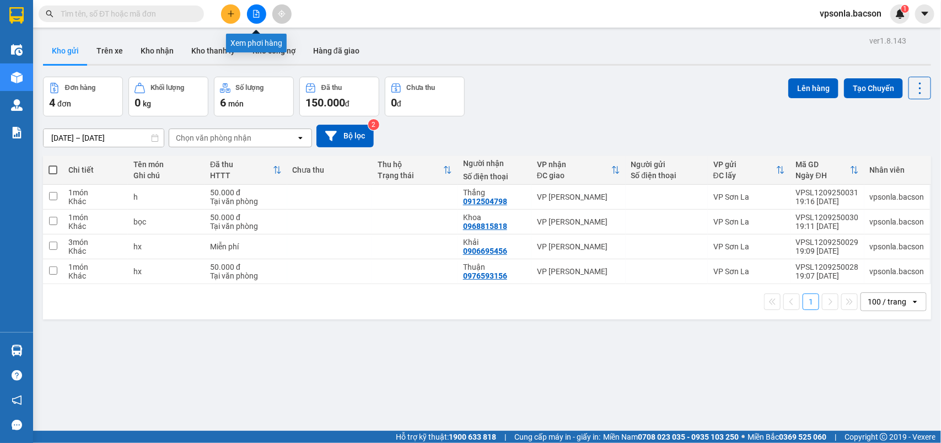
click at [257, 15] on icon "file-add" at bounding box center [257, 14] width 8 height 8
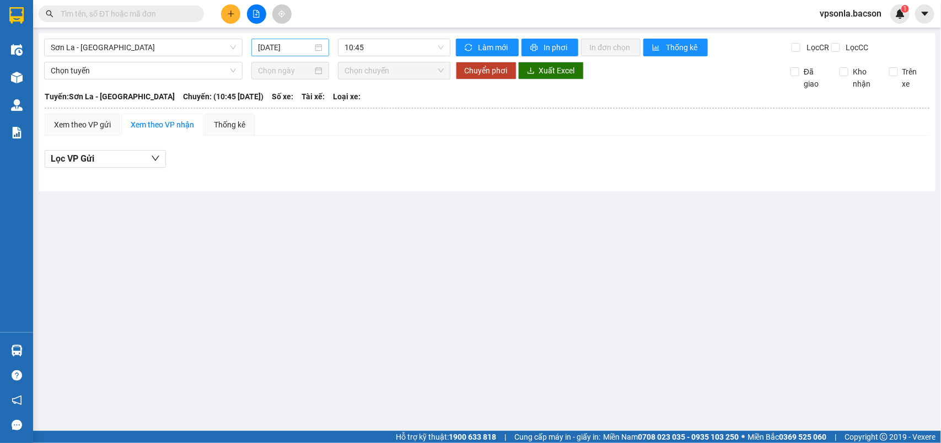
click at [307, 46] on input "[DATE]" at bounding box center [285, 47] width 55 height 12
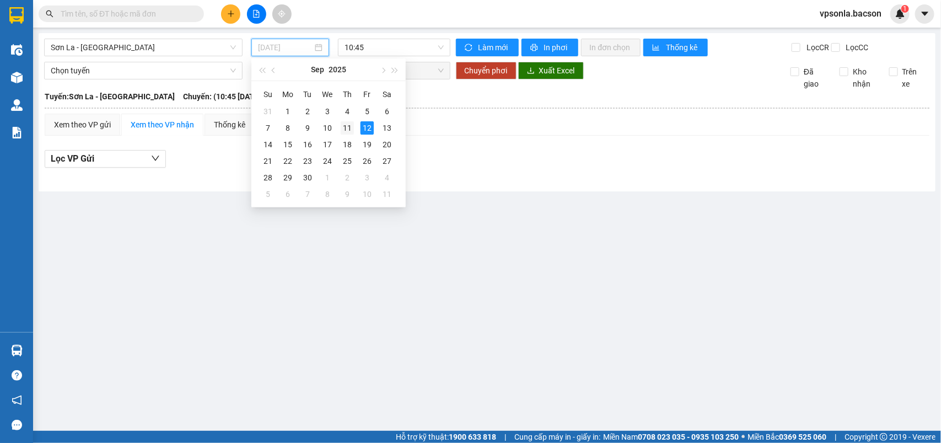
click at [345, 125] on div "11" at bounding box center [347, 127] width 13 height 13
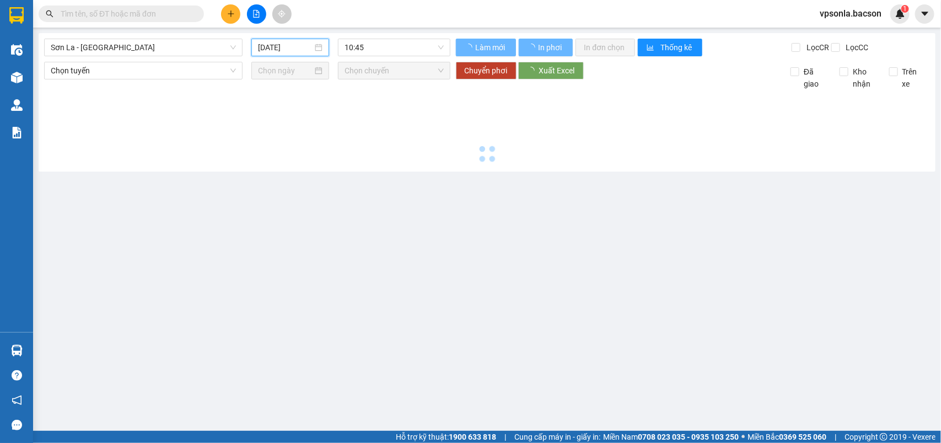
type input "[DATE]"
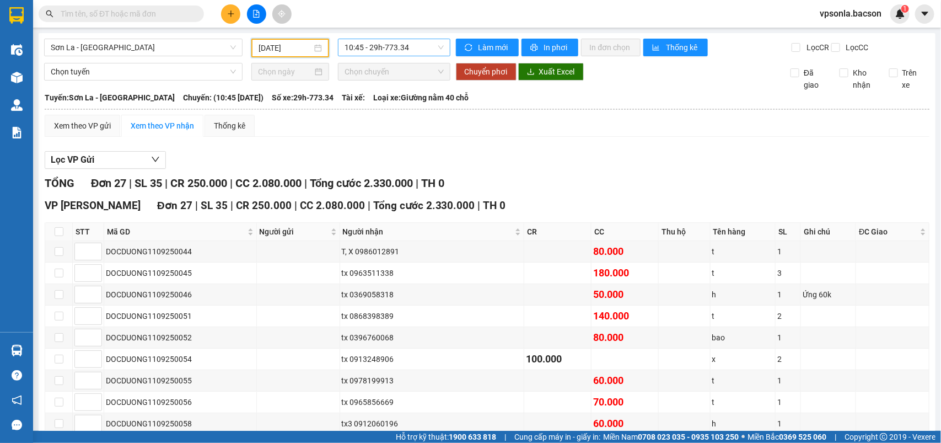
click at [422, 44] on span "10:45 - 29h-773.34" at bounding box center [394, 47] width 99 height 17
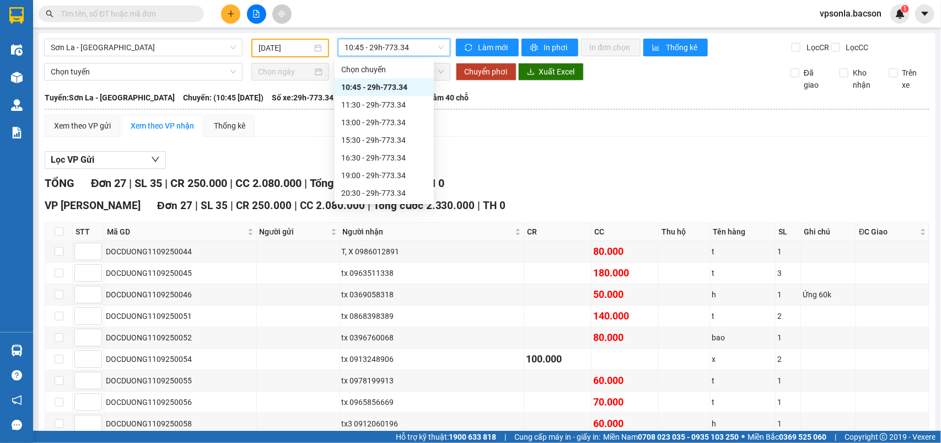
click at [422, 44] on span "10:45 - 29h-773.34" at bounding box center [394, 47] width 99 height 17
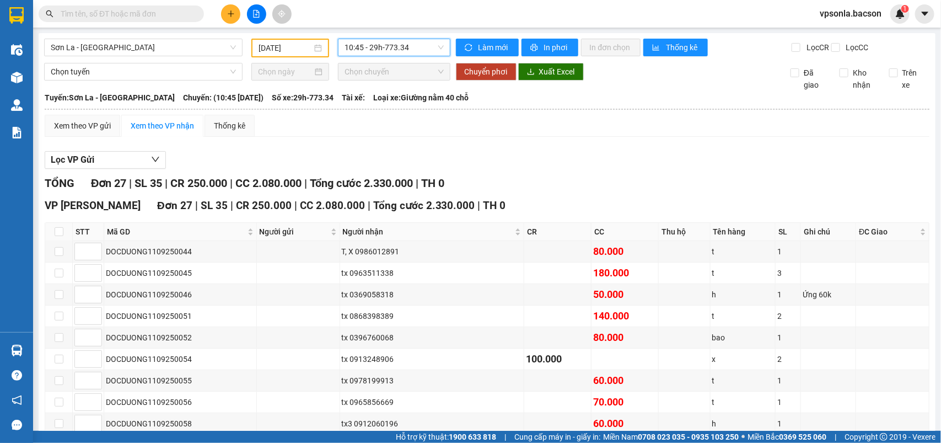
click at [422, 49] on span "10:45 - 29h-773.34" at bounding box center [394, 47] width 99 height 17
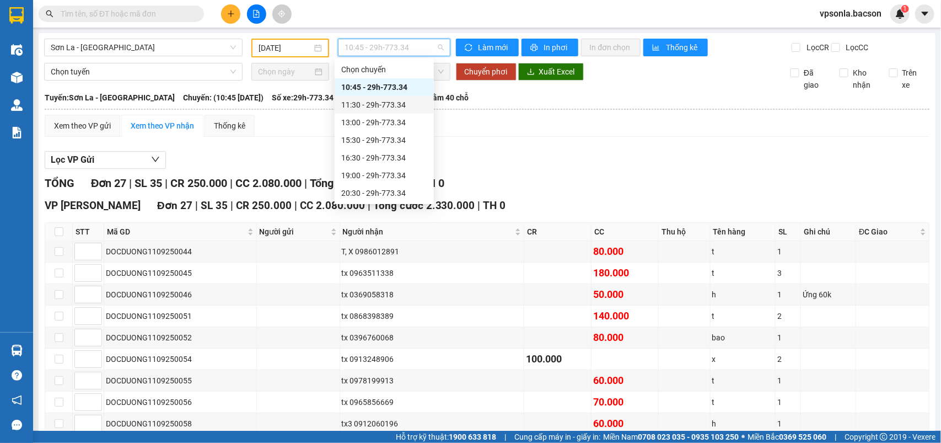
click at [400, 106] on div "11:30 - 29h-773.34" at bounding box center [384, 105] width 86 height 12
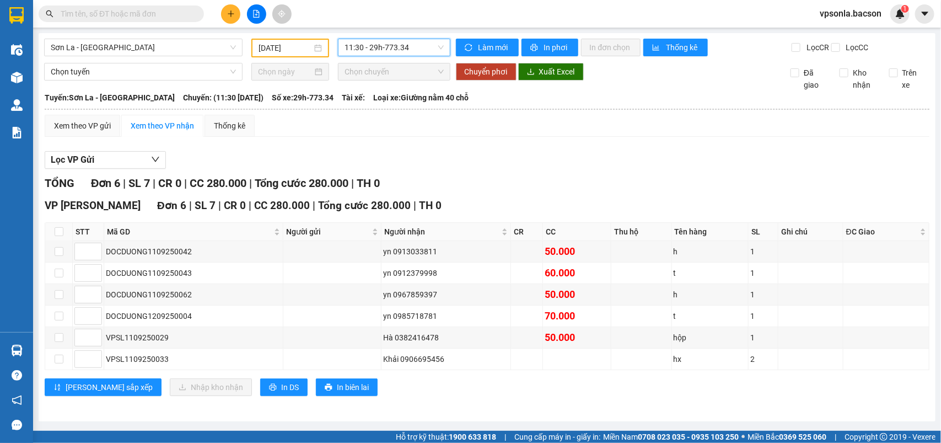
click at [412, 47] on span "11:30 - 29h-773.34" at bounding box center [394, 47] width 99 height 17
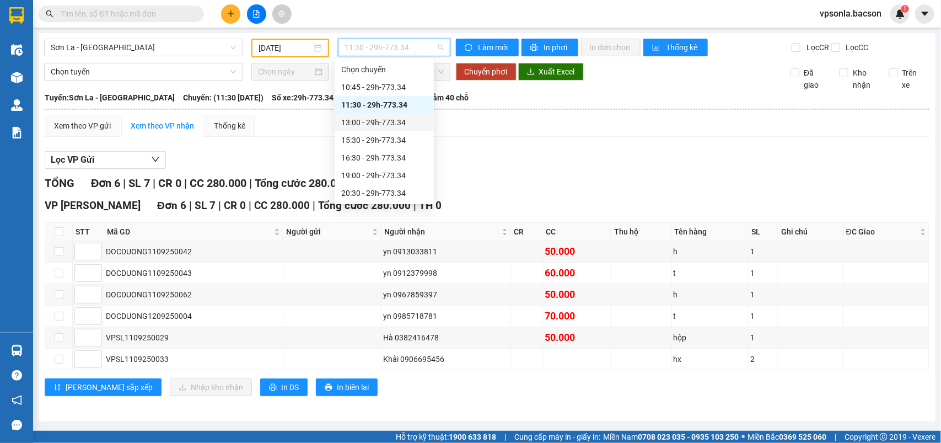
click at [395, 123] on div "13:00 - 29h-773.34" at bounding box center [384, 122] width 86 height 12
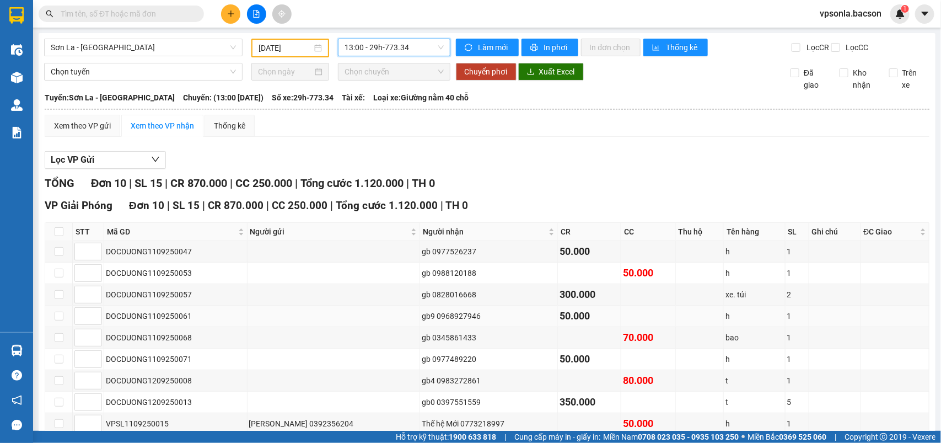
scroll to position [95, 0]
